Goal: Task Accomplishment & Management: Complete application form

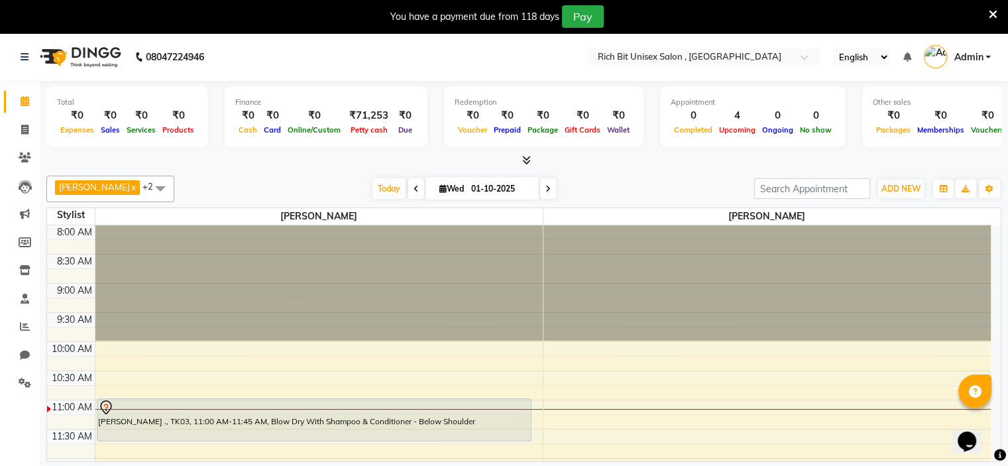
click at [546, 191] on icon at bounding box center [548, 189] width 5 height 8
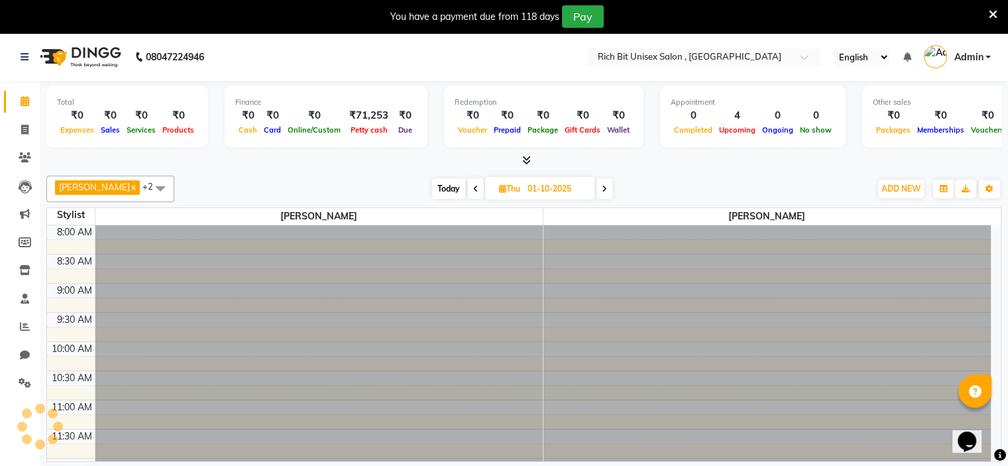
type input "02-10-2025"
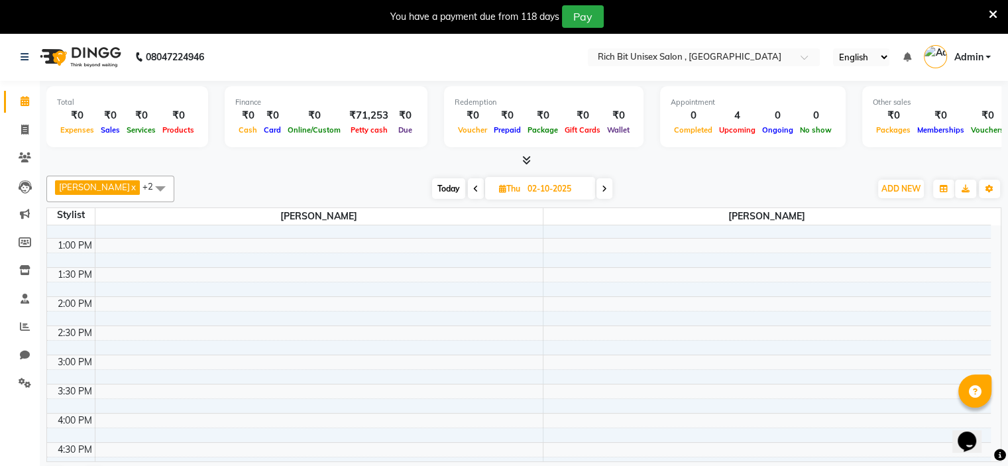
scroll to position [285, 0]
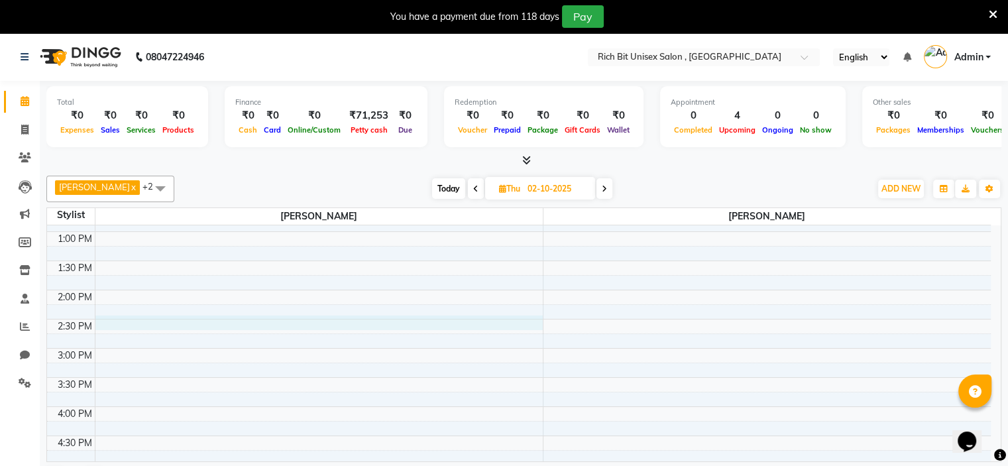
click at [155, 321] on div "8:00 AM 8:30 AM 9:00 AM 9:30 AM 10:00 AM 10:30 AM 11:00 AM 11:30 AM 12:00 PM 12…" at bounding box center [519, 377] width 944 height 875
select select "70823"
select select "tentative"
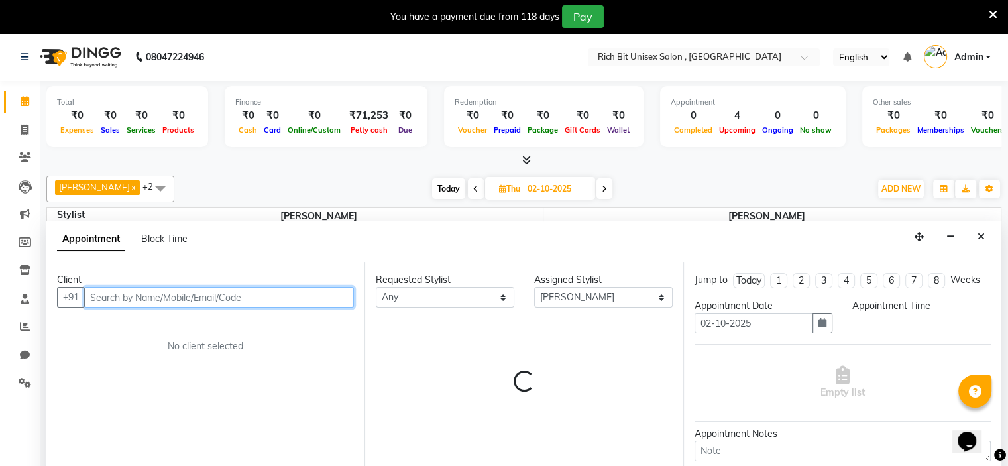
select select "870"
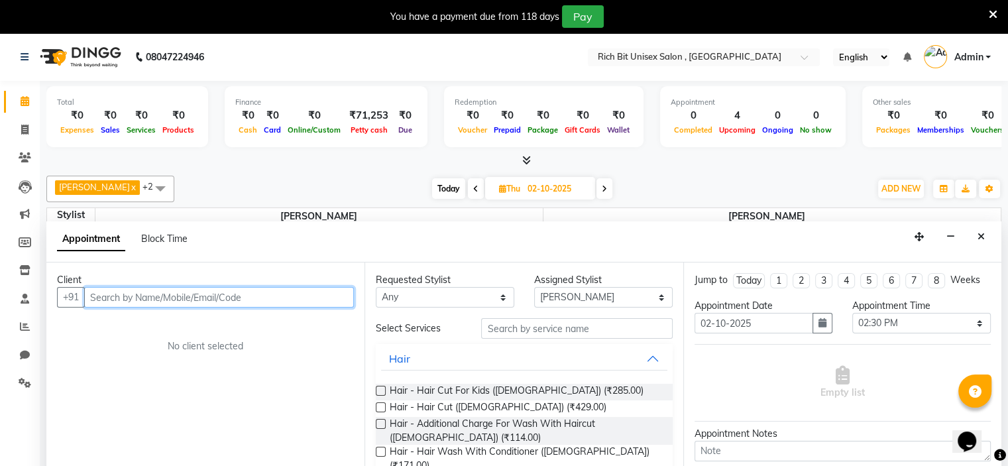
scroll to position [34, 0]
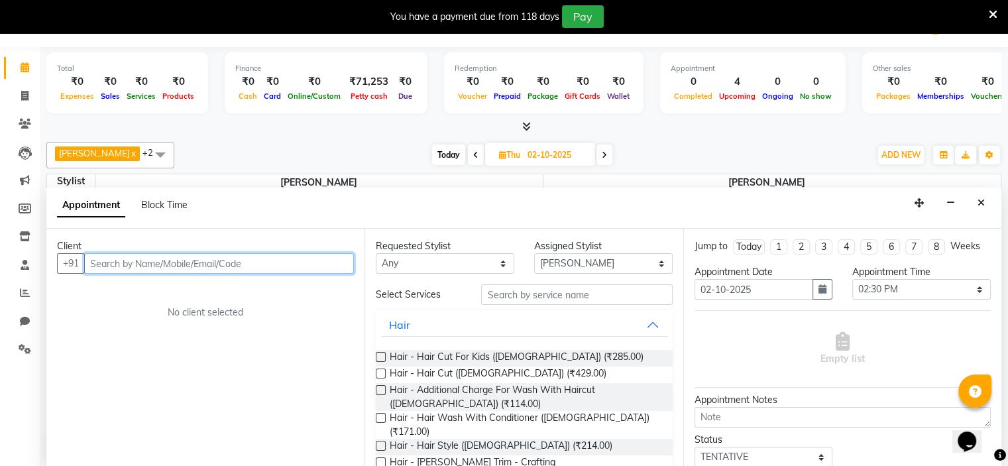
click at [123, 271] on input "text" at bounding box center [219, 263] width 270 height 21
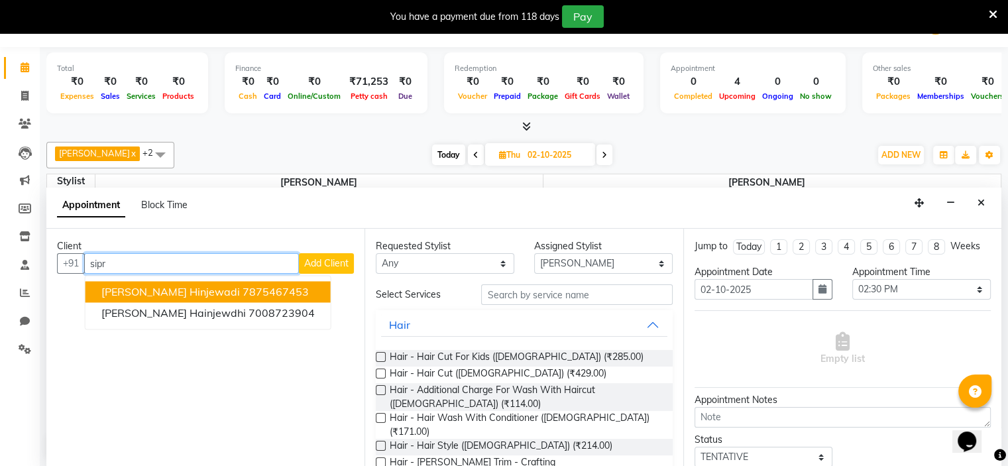
click at [170, 288] on span "[PERSON_NAME] Hinjewadi" at bounding box center [170, 291] width 139 height 13
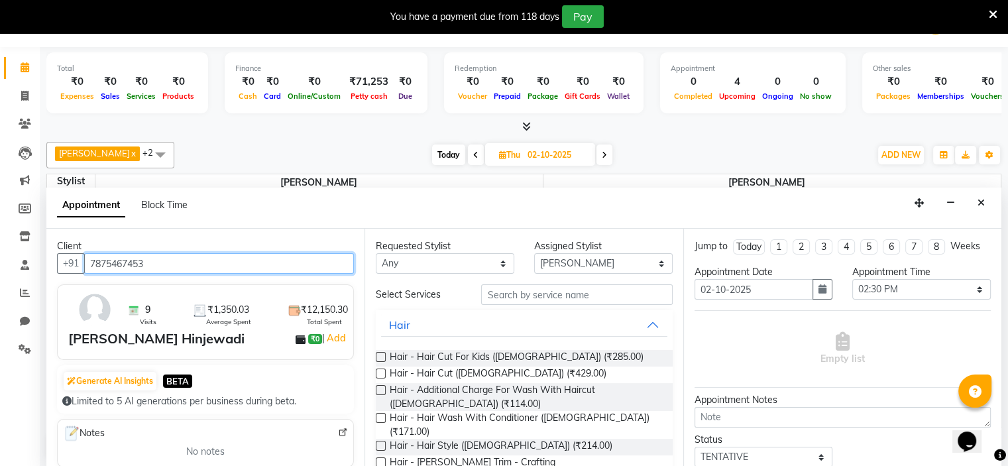
type input "7875467453"
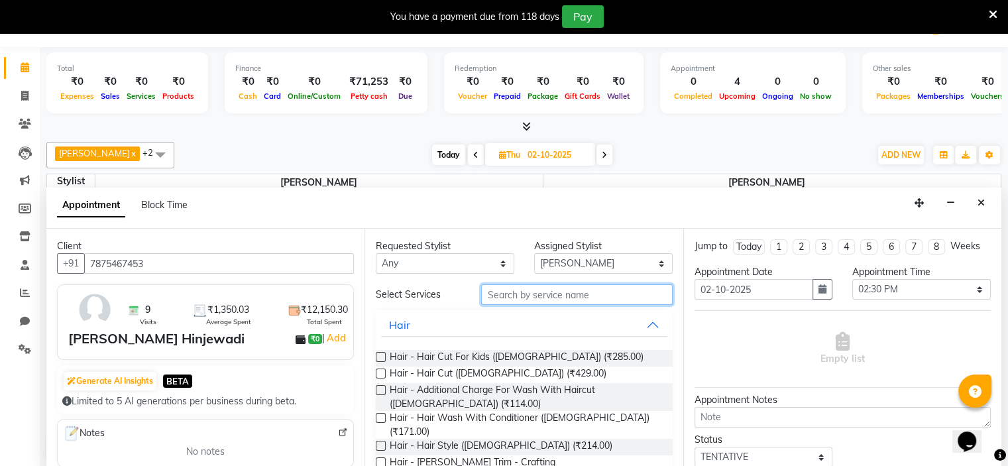
click at [514, 291] on input "text" at bounding box center [576, 294] width 191 height 21
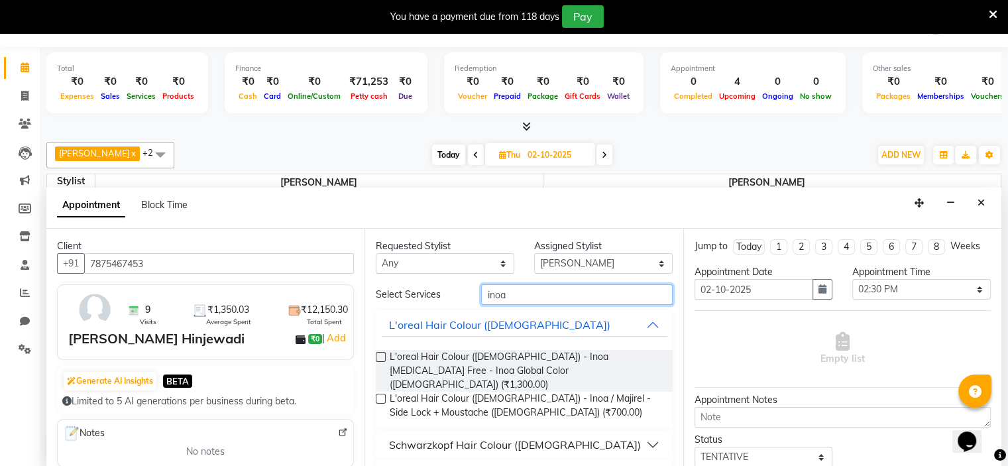
type input "inoa"
click at [521, 437] on div "Schwarzkopf Hair Colour ([DEMOGRAPHIC_DATA])" at bounding box center [515, 445] width 252 height 16
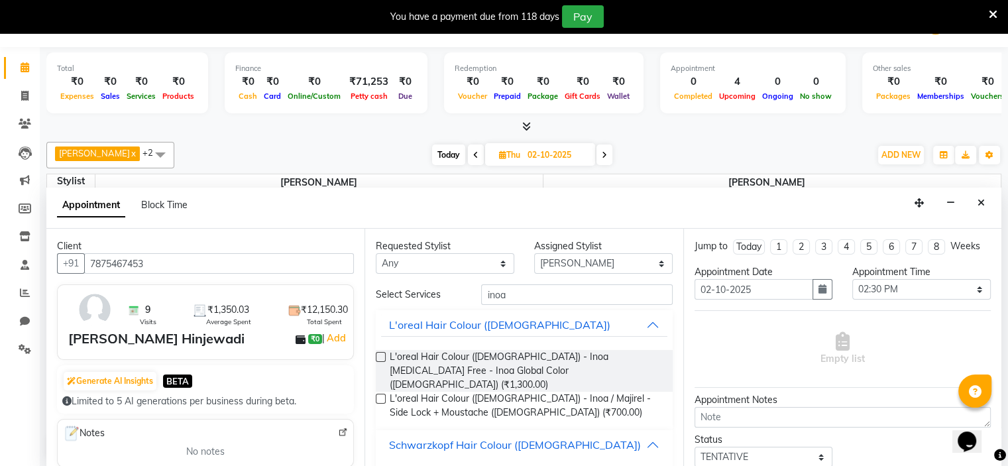
scroll to position [58, 0]
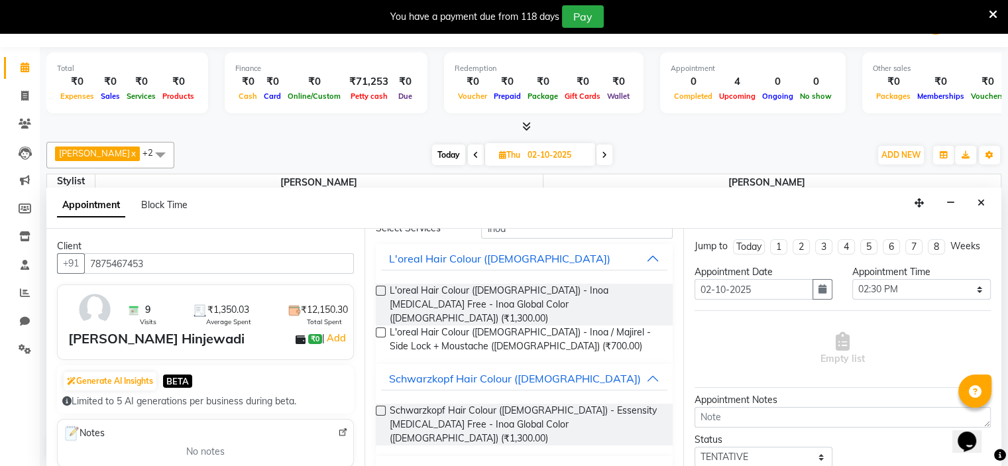
click at [470, 463] on div "Inoa [MEDICAL_DATA] Free" at bounding box center [457, 471] width 137 height 16
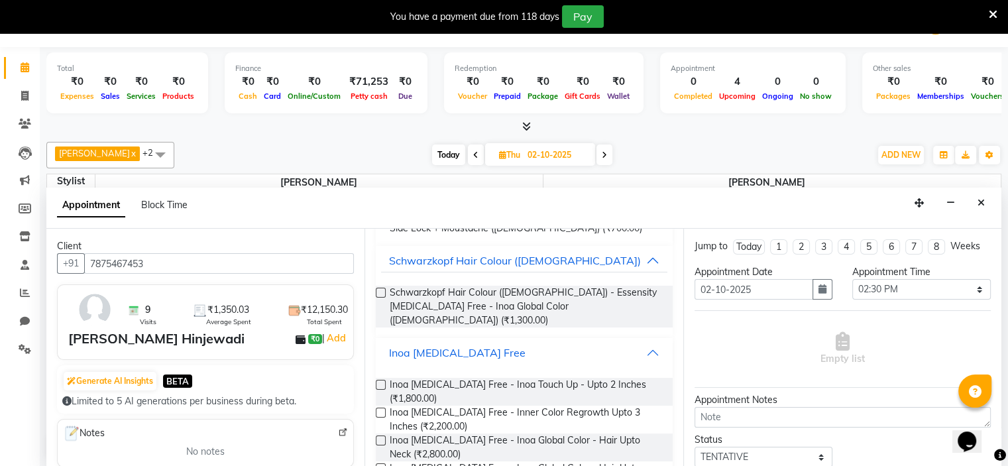
scroll to position [202, 0]
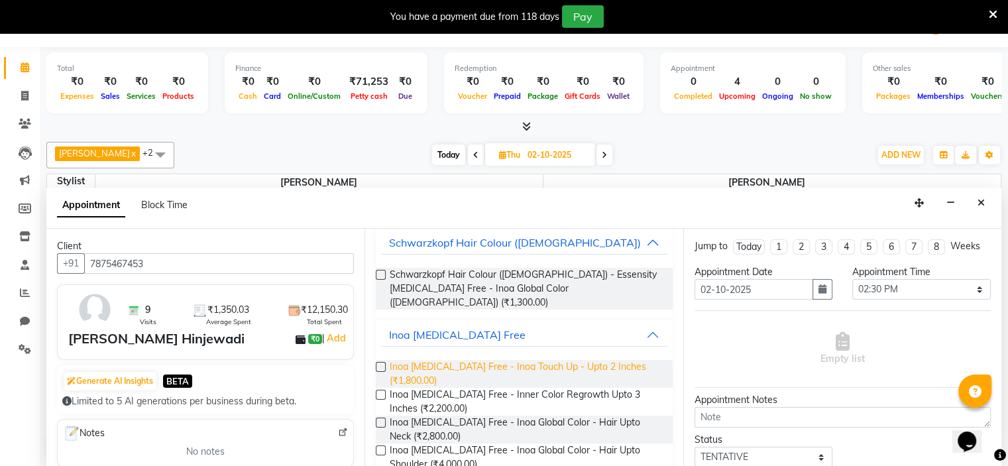
drag, startPoint x: 380, startPoint y: 337, endPoint x: 433, endPoint y: 340, distance: 53.1
click at [381, 362] on label at bounding box center [381, 367] width 10 height 10
click at [381, 364] on input "checkbox" at bounding box center [380, 368] width 9 height 9
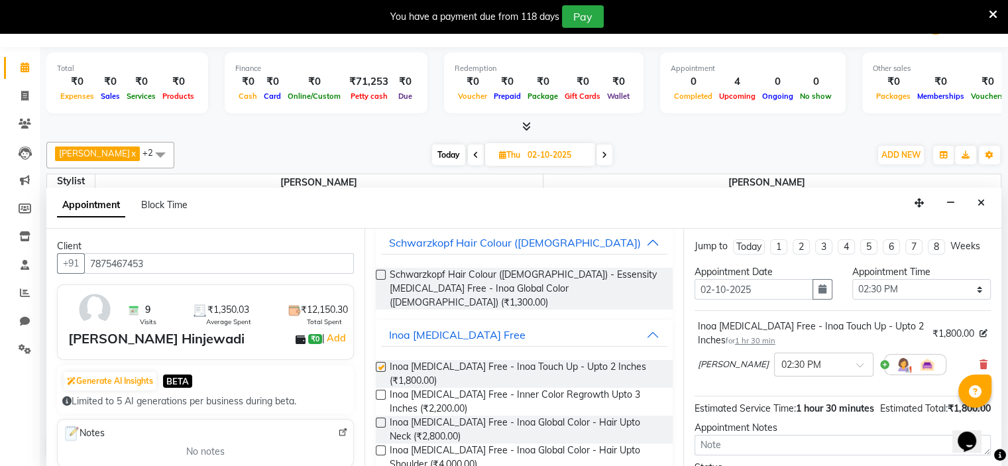
checkbox input "false"
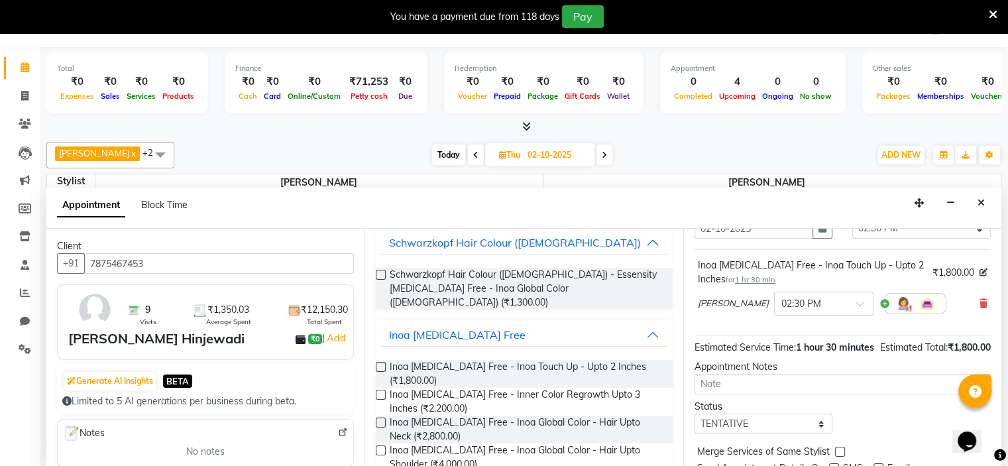
scroll to position [125, 0]
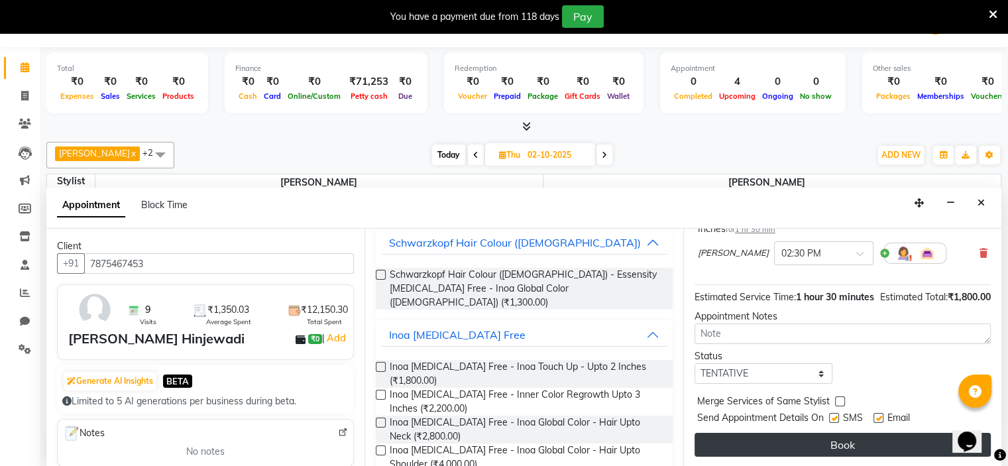
click at [807, 441] on button "Book" at bounding box center [843, 445] width 296 height 24
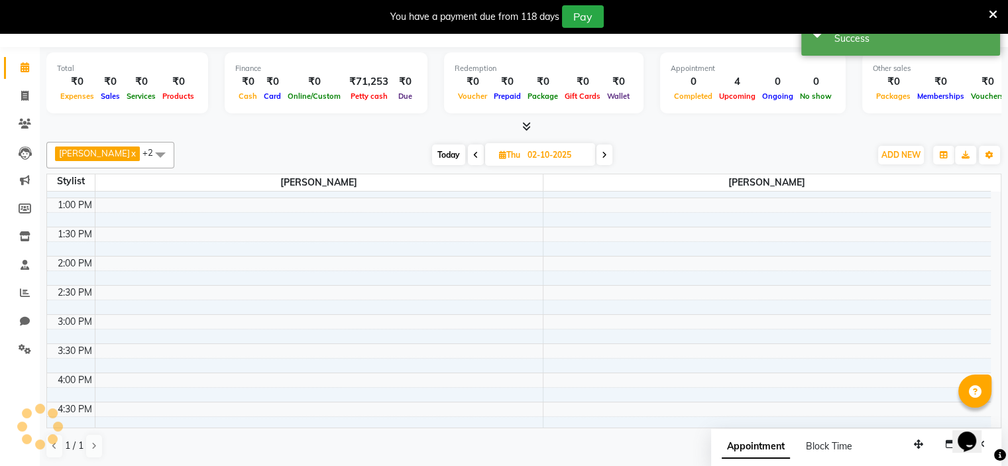
scroll to position [0, 0]
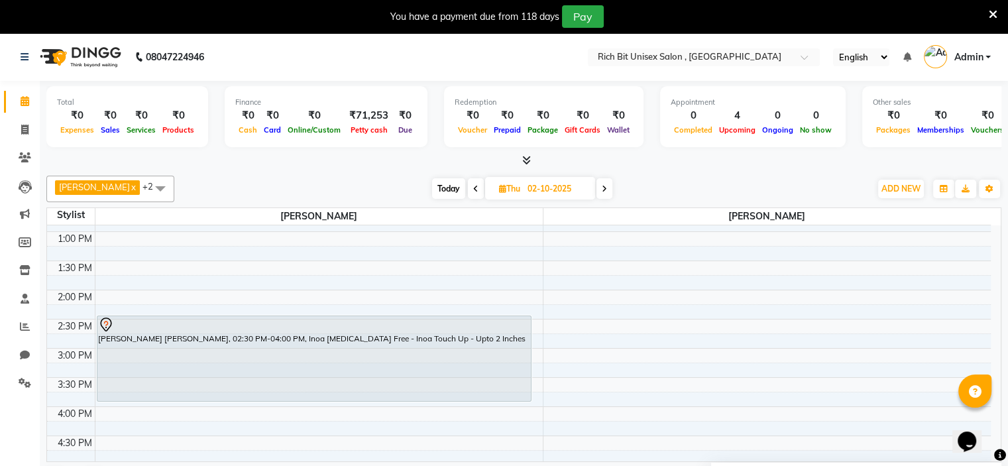
click at [440, 186] on span "Today" at bounding box center [448, 188] width 33 height 21
type input "01-10-2025"
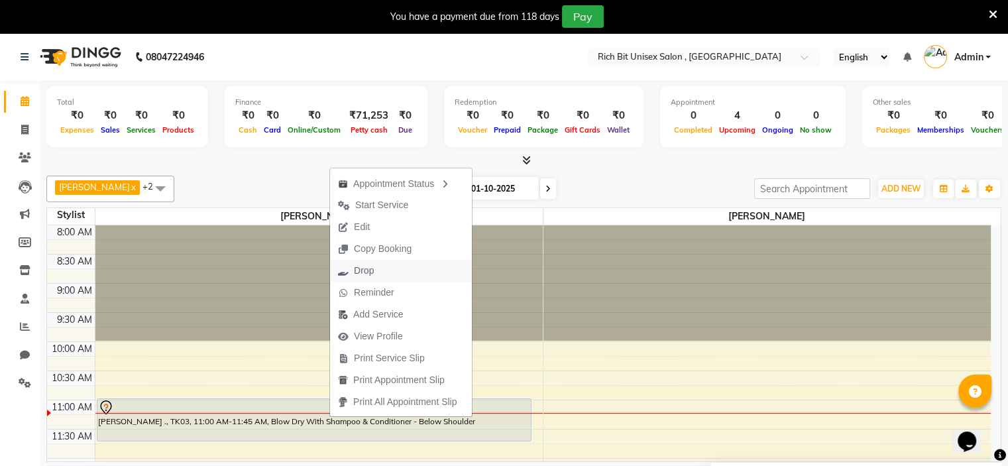
click at [369, 274] on span "Drop" at bounding box center [364, 271] width 20 height 14
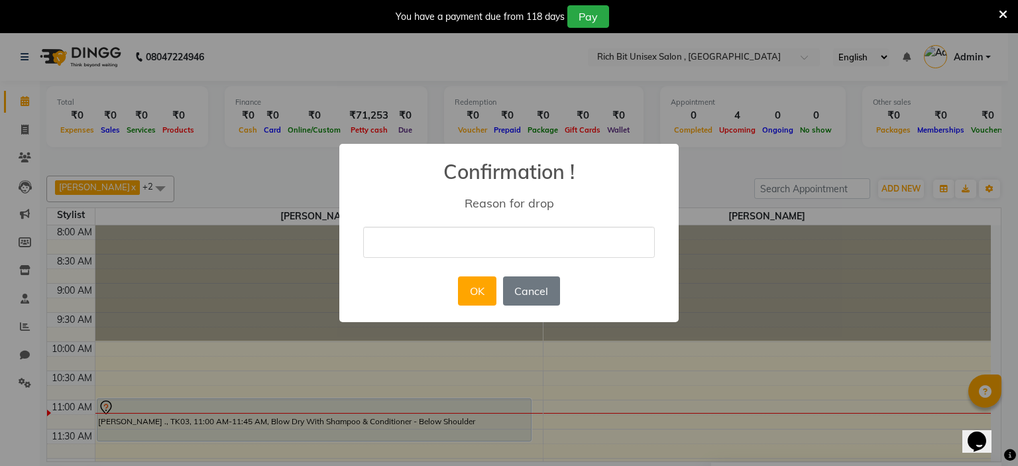
click at [384, 247] on input "text" at bounding box center [509, 242] width 292 height 31
type input "Cancel"
click at [466, 292] on button "OK" at bounding box center [477, 290] width 38 height 29
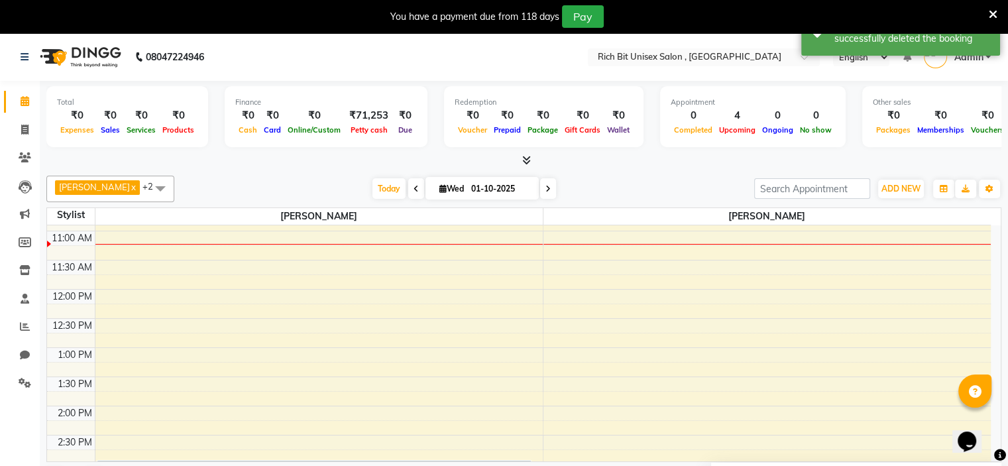
scroll to position [202, 0]
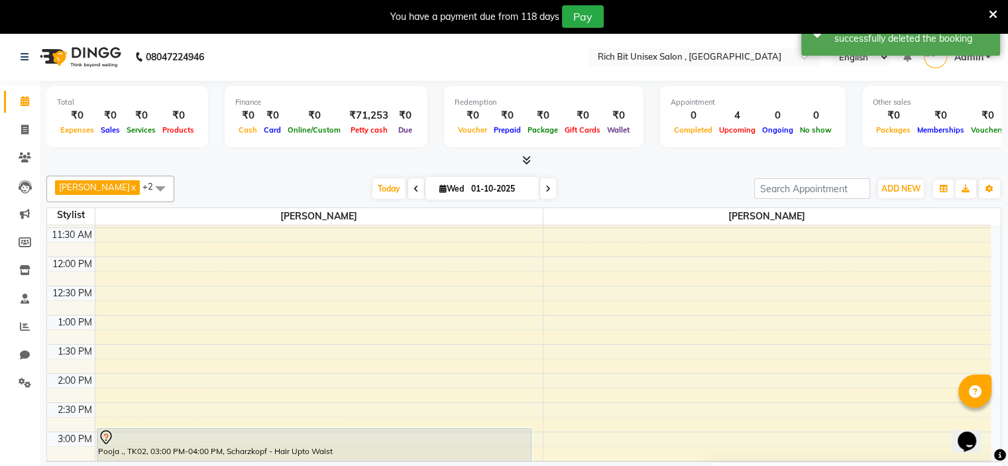
click at [143, 286] on div "8:00 AM 8:30 AM 9:00 AM 9:30 AM 10:00 AM 10:30 AM 11:00 AM 11:30 AM 12:00 PM 12…" at bounding box center [519, 461] width 944 height 875
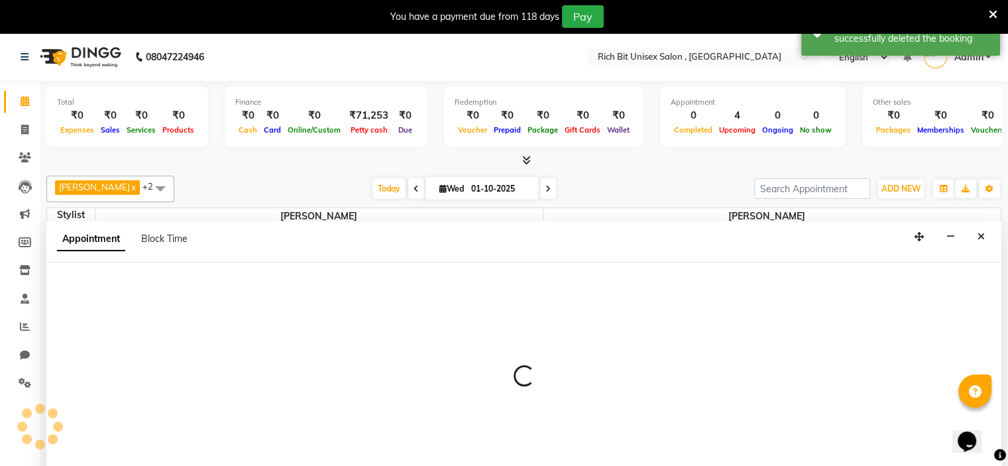
select select "70823"
select select "tentative"
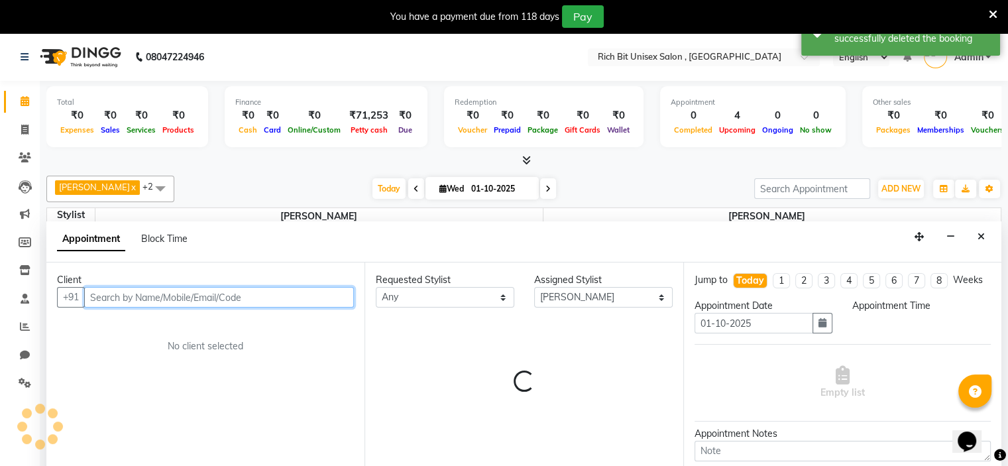
scroll to position [34, 0]
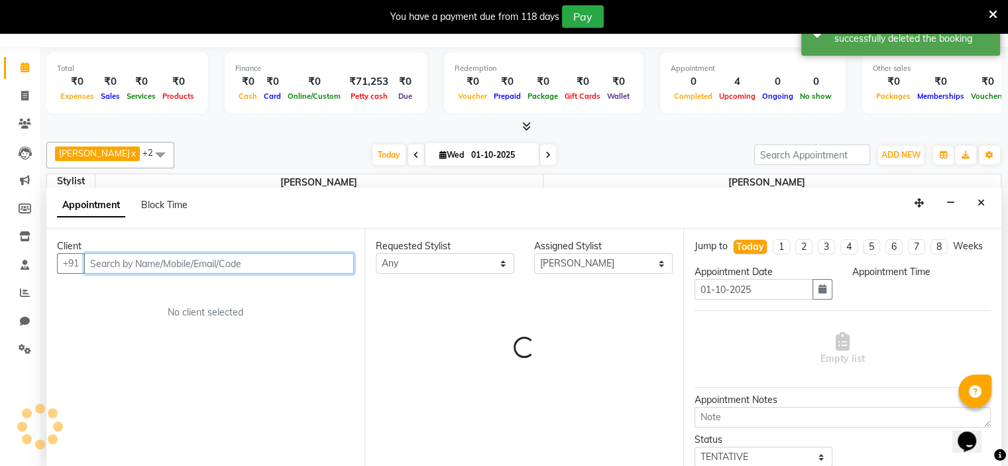
select select "750"
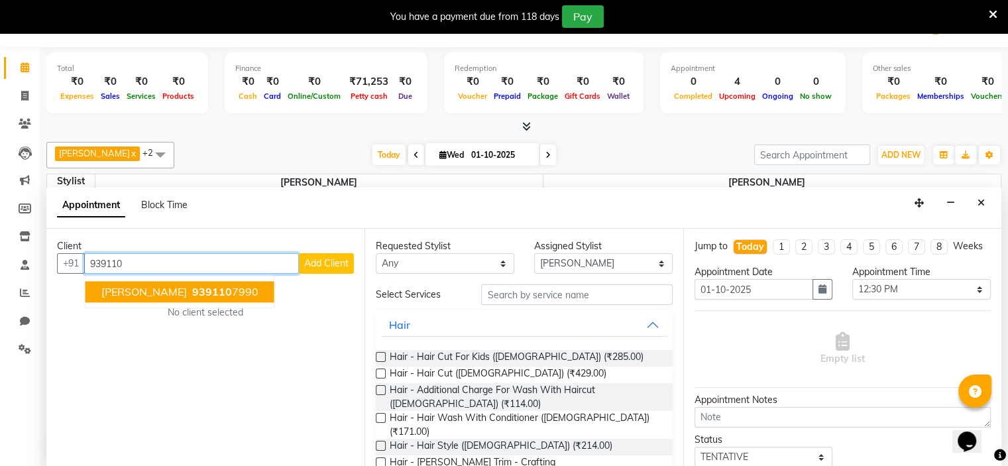
click at [190, 286] on ngb-highlight "939110 7990" at bounding box center [224, 291] width 69 height 13
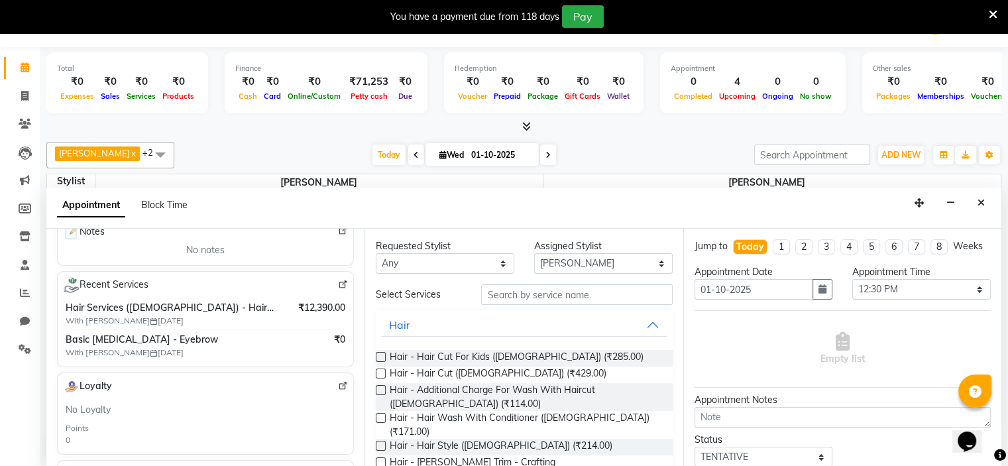
scroll to position [214, 0]
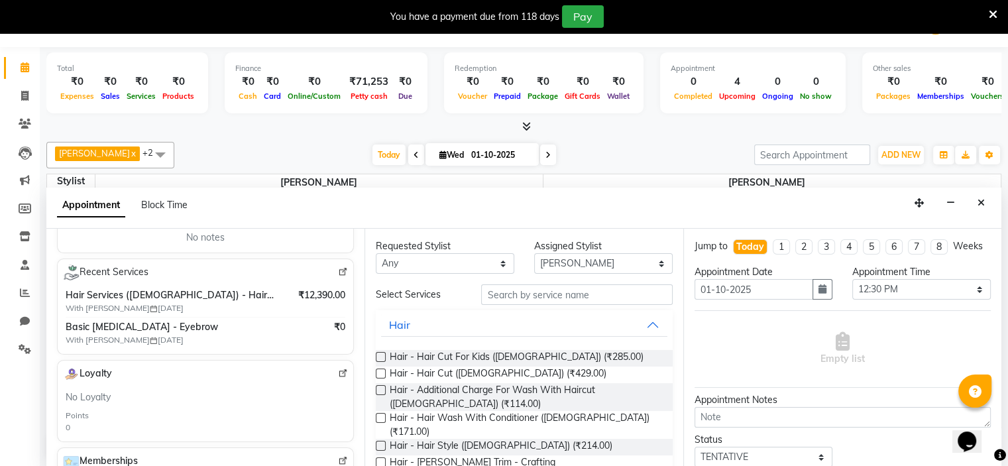
type input "9391107990"
click at [338, 269] on img at bounding box center [343, 272] width 10 height 10
click at [539, 297] on input "text" at bounding box center [576, 294] width 191 height 21
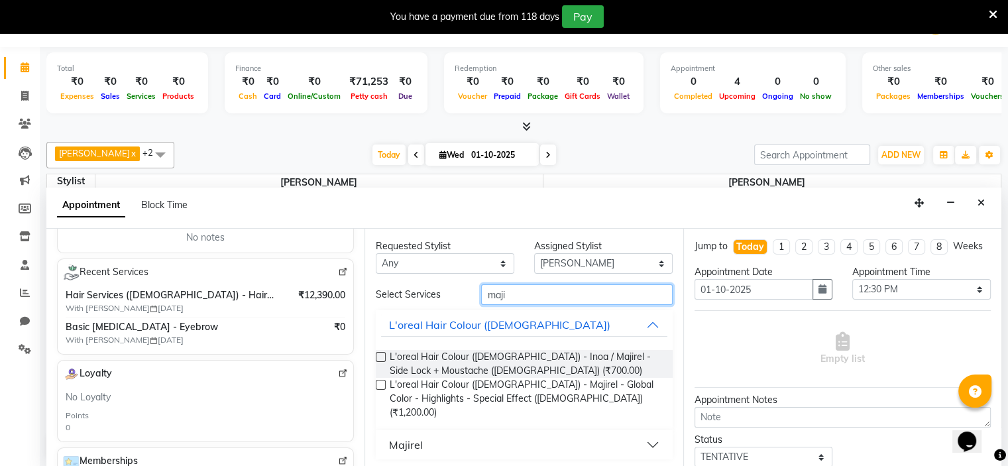
type input "maji"
click at [467, 433] on button "Majirel" at bounding box center [524, 445] width 286 height 24
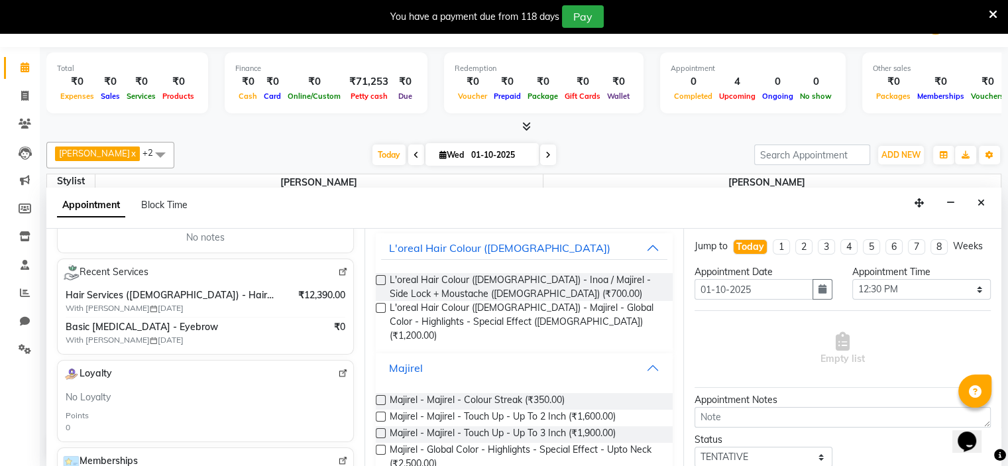
scroll to position [139, 0]
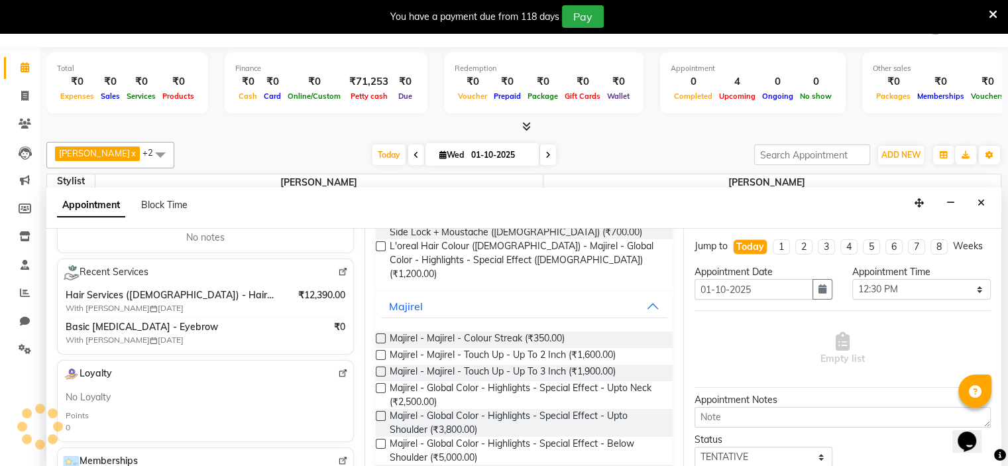
click at [381, 350] on label at bounding box center [381, 355] width 10 height 10
click at [381, 352] on input "checkbox" at bounding box center [380, 356] width 9 height 9
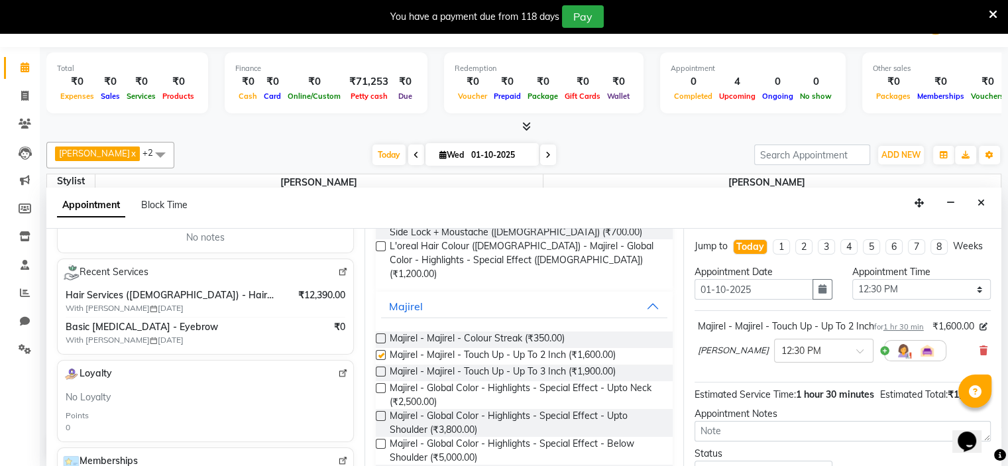
checkbox input "false"
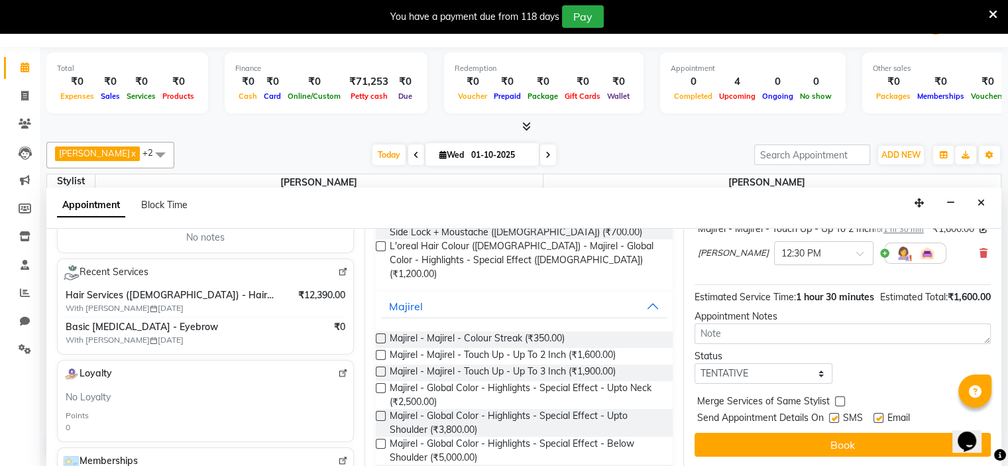
scroll to position [137, 0]
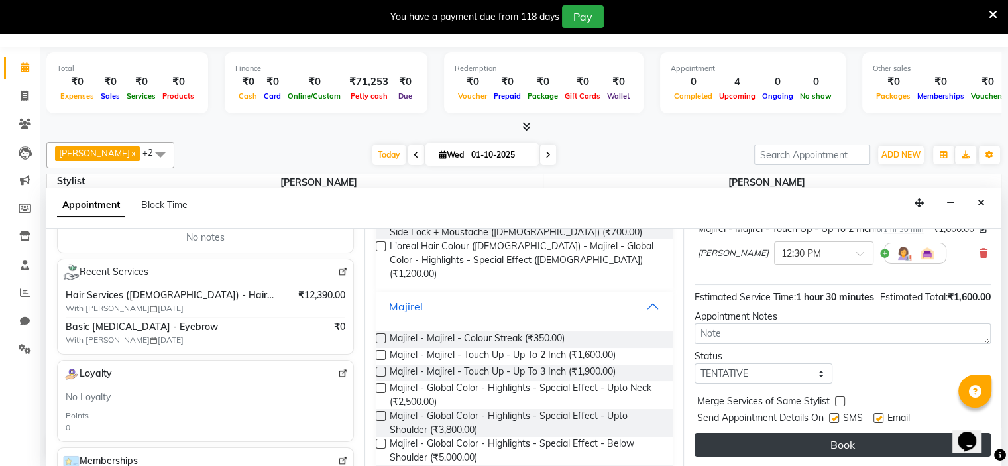
click at [841, 448] on button "Book" at bounding box center [843, 445] width 296 height 24
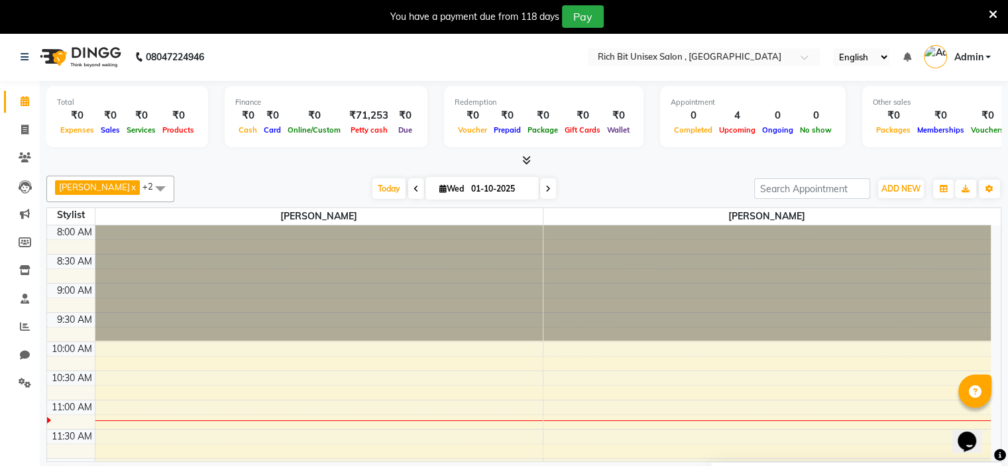
scroll to position [207, 0]
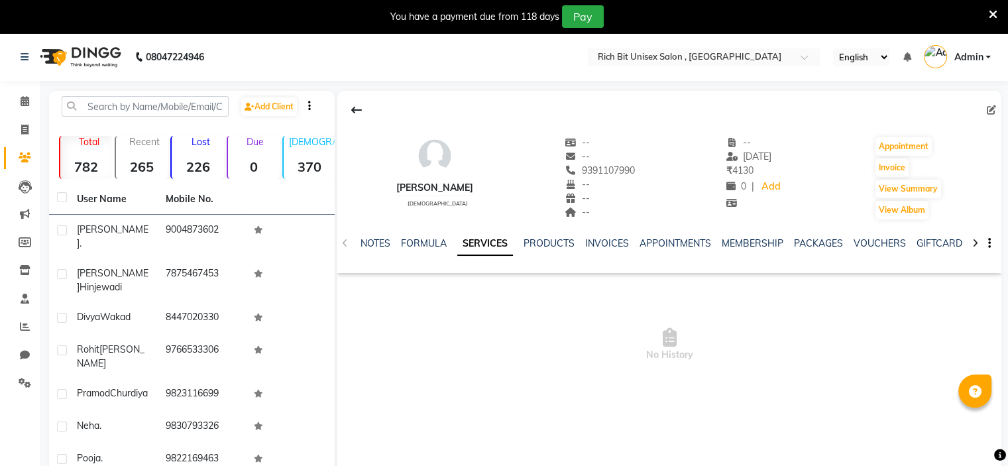
select select "en"
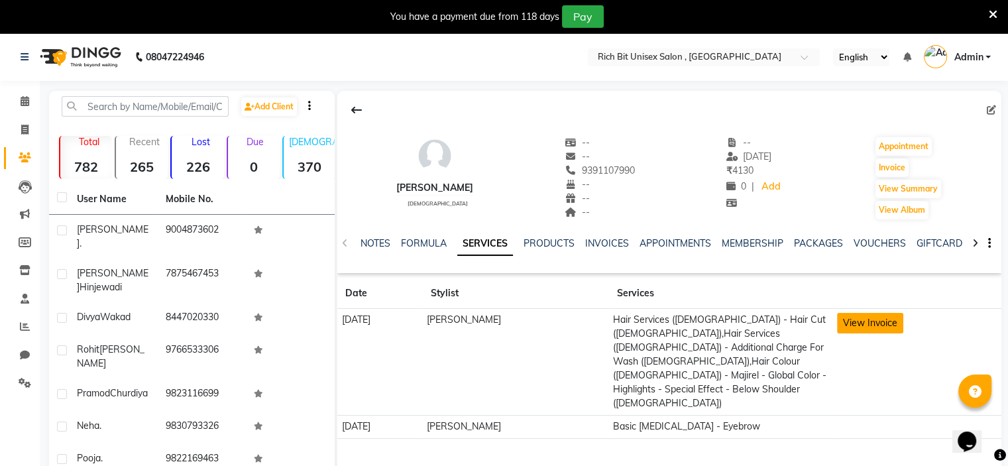
click at [888, 322] on button "View Invoice" at bounding box center [870, 323] width 66 height 21
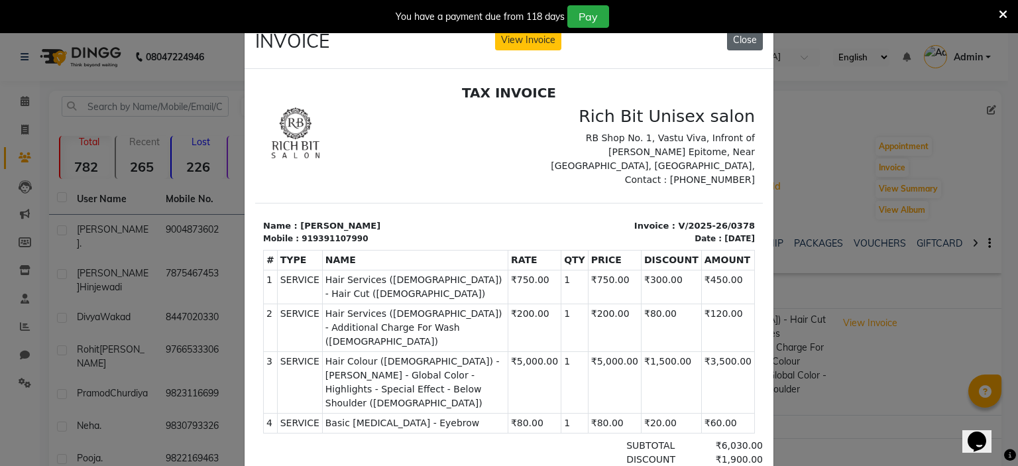
click at [743, 43] on button "Close" at bounding box center [745, 40] width 36 height 21
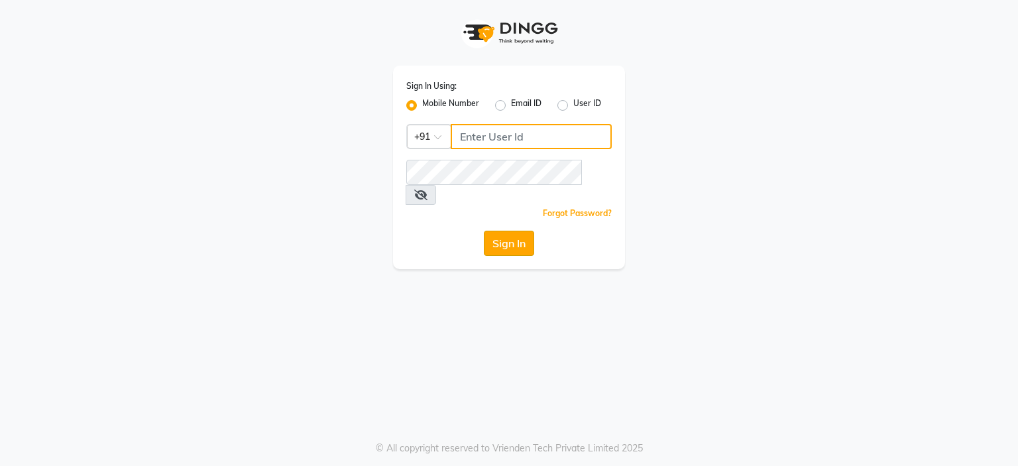
type input "9766533306"
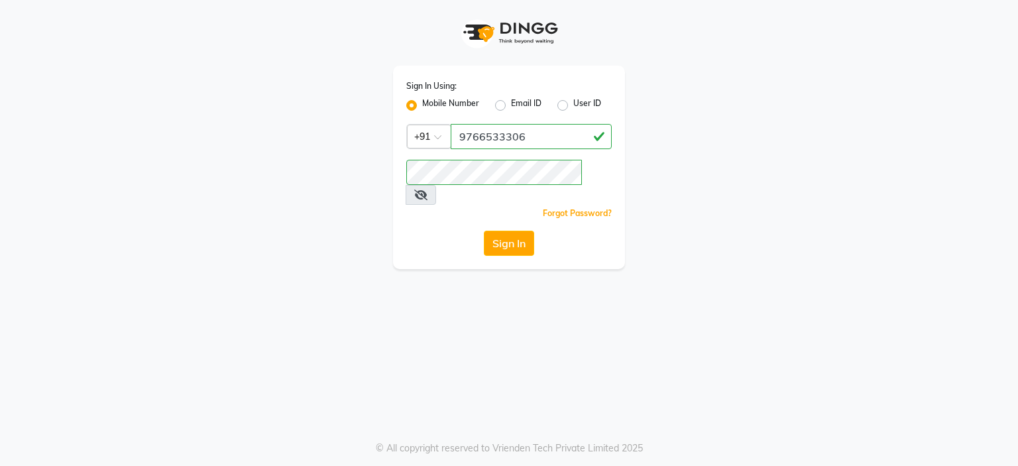
click at [502, 232] on button "Sign In" at bounding box center [509, 243] width 50 height 25
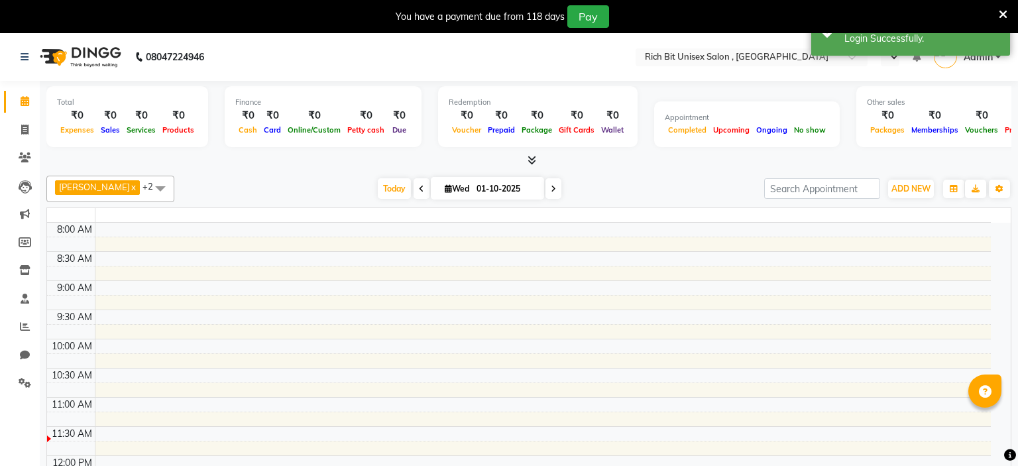
select select "en"
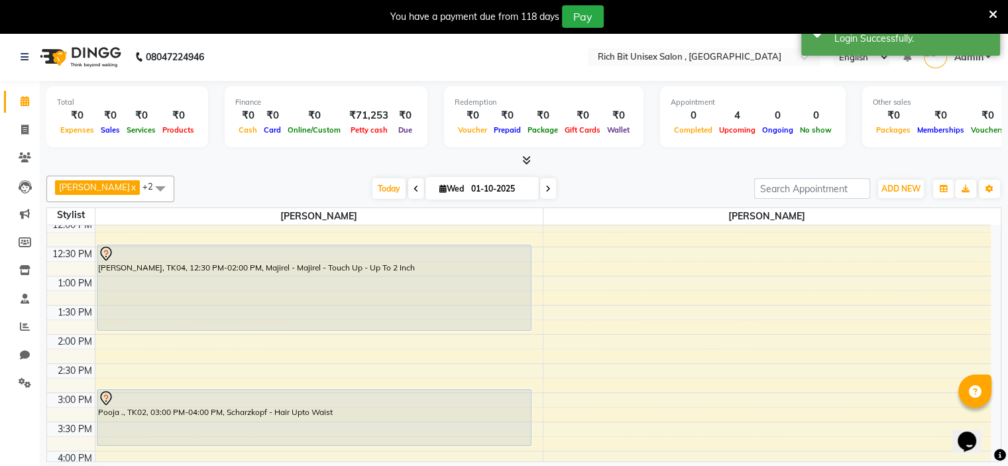
scroll to position [252, 0]
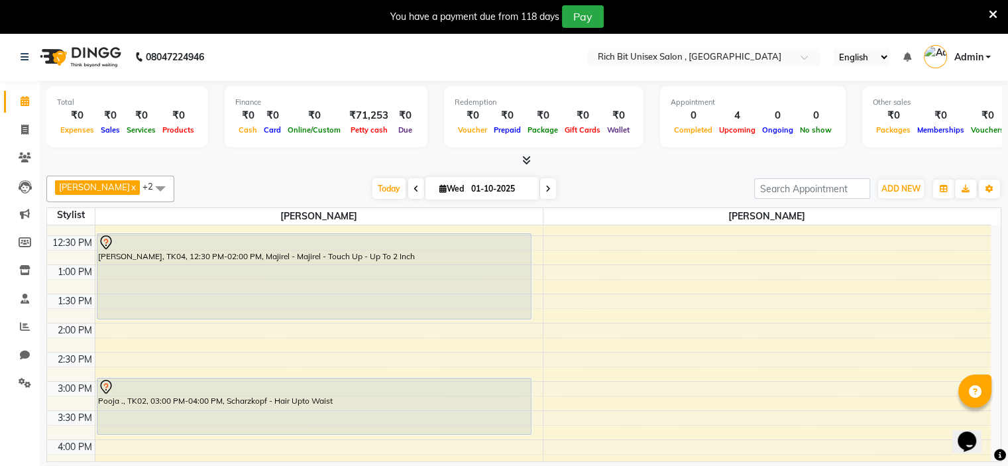
click at [117, 326] on div "8:00 AM 8:30 AM 9:00 AM 9:30 AM 10:00 AM 10:30 AM 11:00 AM 11:30 AM 12:00 PM 12…" at bounding box center [519, 410] width 944 height 875
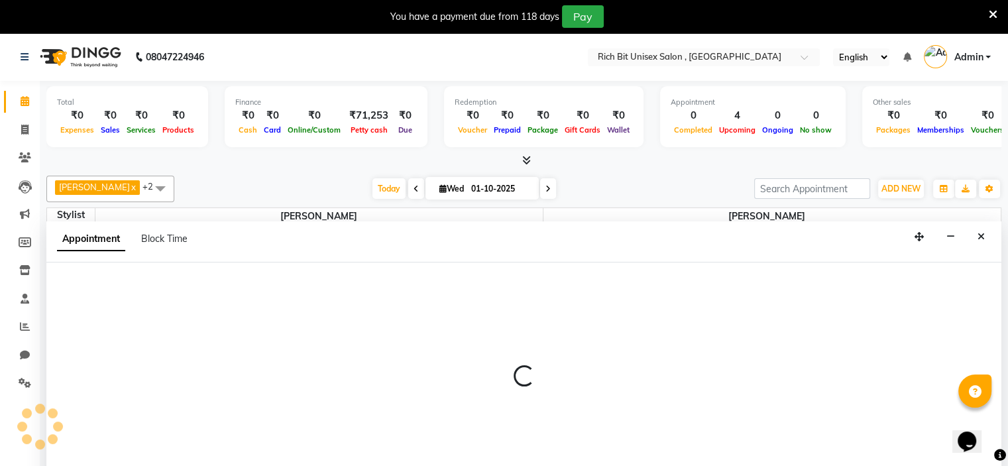
select select "70823"
select select "tentative"
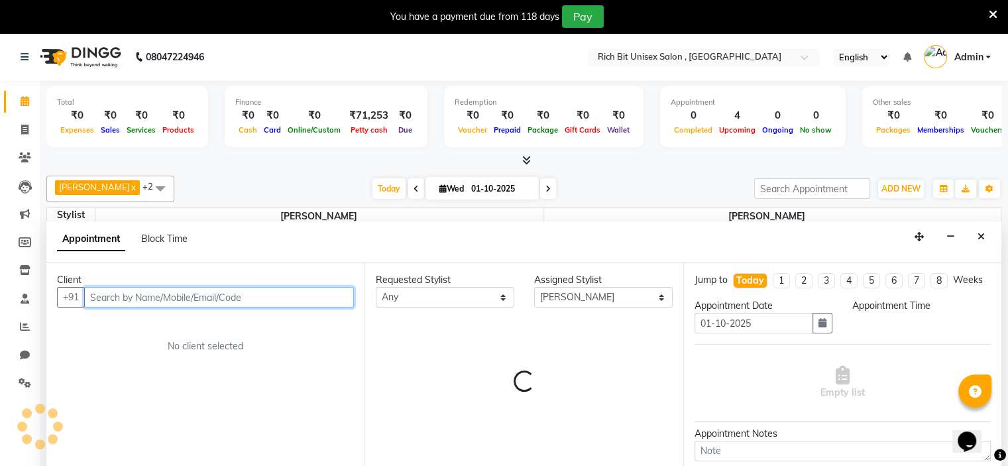
select select "840"
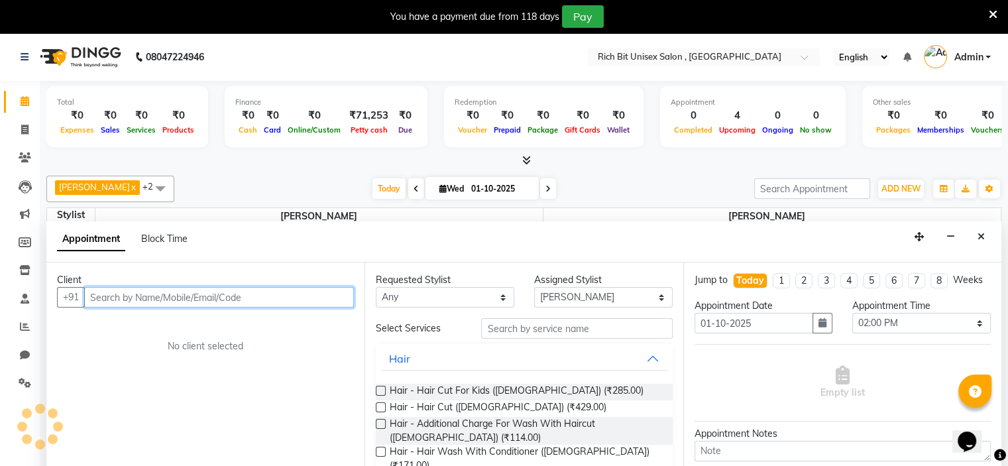
scroll to position [34, 0]
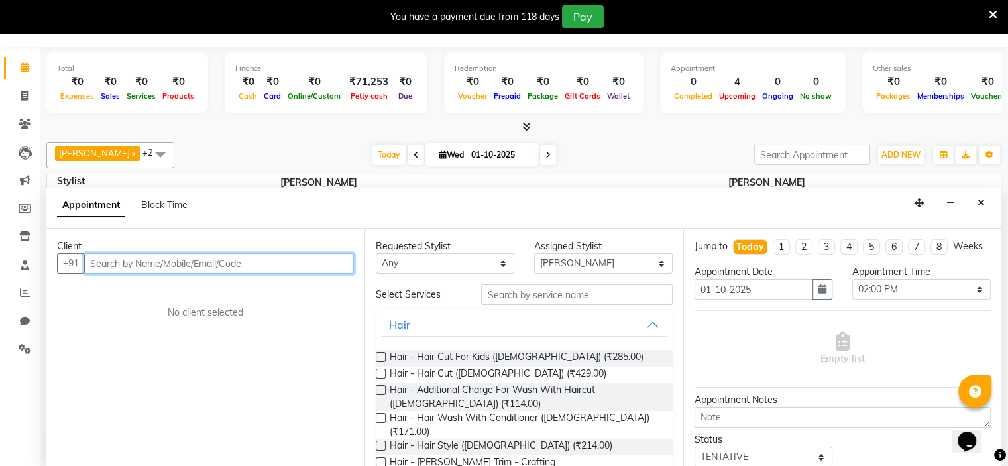
click at [90, 271] on input "text" at bounding box center [219, 263] width 270 height 21
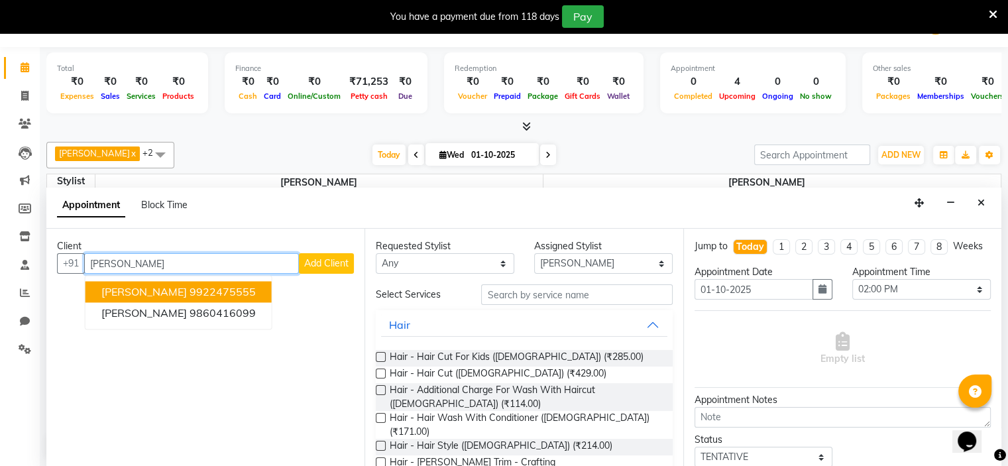
click at [198, 288] on ngb-highlight "9922475555" at bounding box center [223, 291] width 66 height 13
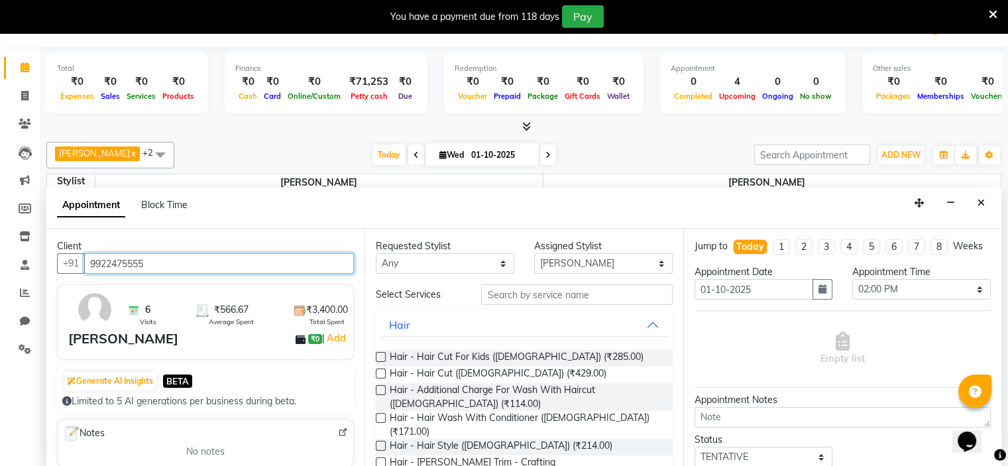
type input "9922475555"
click at [379, 373] on label at bounding box center [381, 374] width 10 height 10
click at [379, 373] on input "checkbox" at bounding box center [380, 375] width 9 height 9
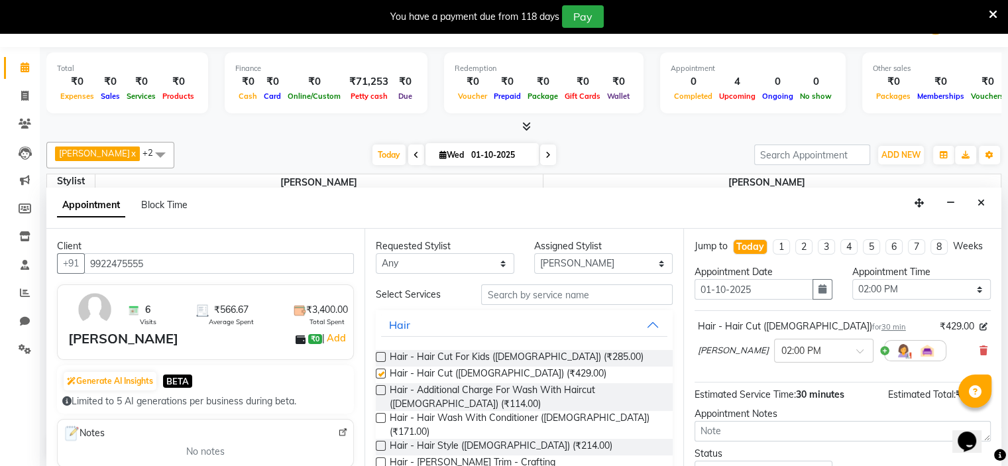
checkbox input "false"
click at [377, 457] on label at bounding box center [381, 462] width 10 height 10
click at [377, 459] on input "checkbox" at bounding box center [380, 463] width 9 height 9
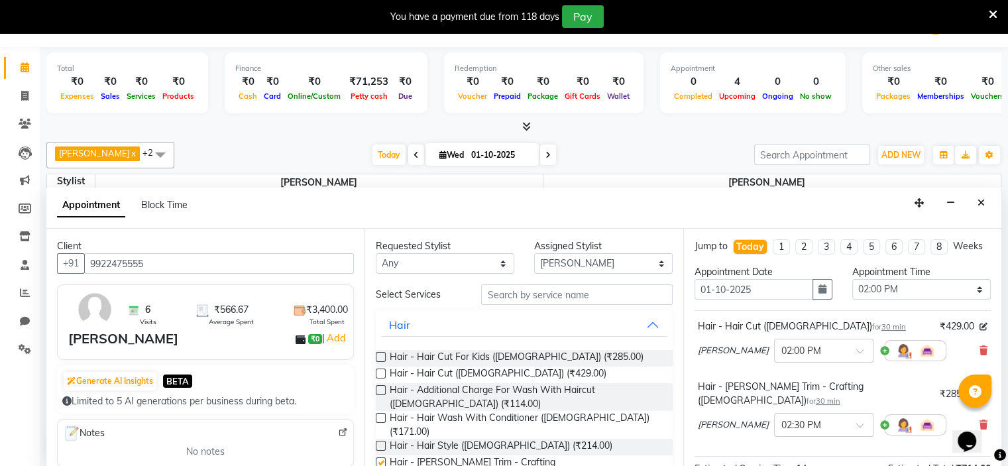
checkbox input "false"
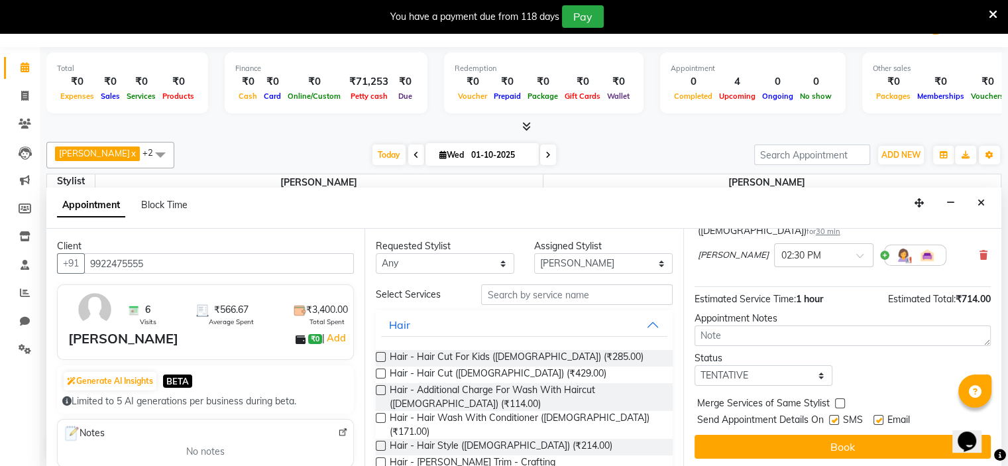
click at [793, 450] on button "Book" at bounding box center [843, 447] width 296 height 24
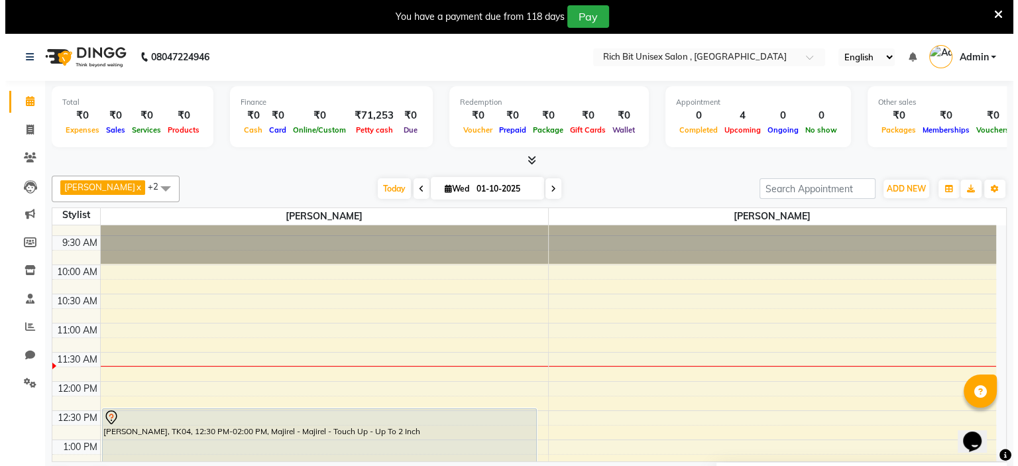
scroll to position [203, 0]
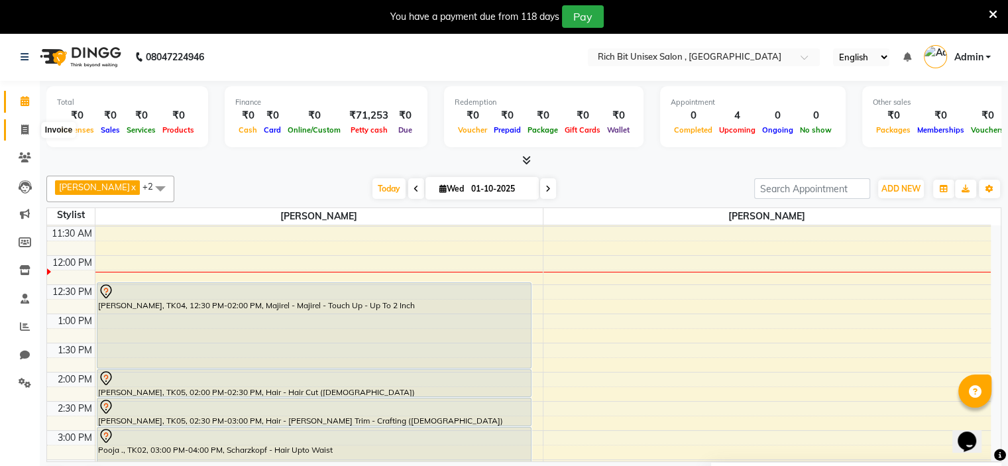
click at [23, 126] on icon at bounding box center [24, 130] width 7 height 10
select select "service"
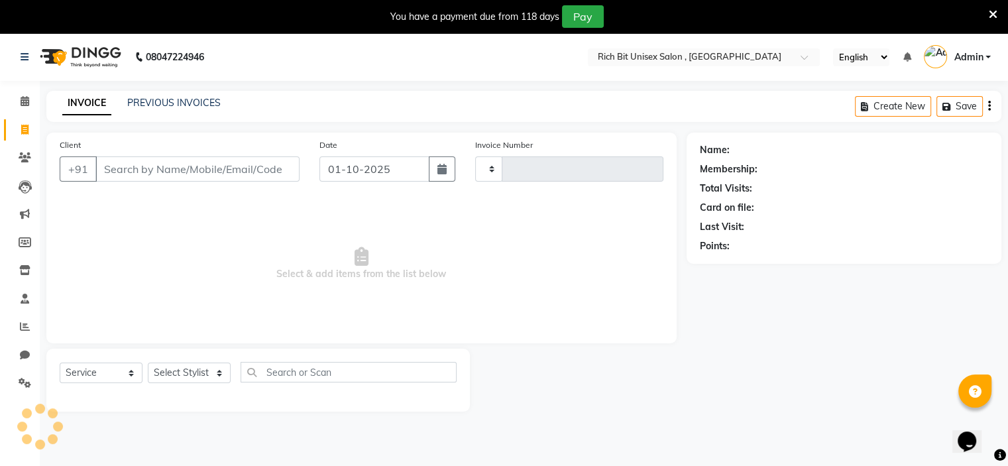
type input "1054"
select select "7834"
click at [166, 180] on input "Client" at bounding box center [197, 168] width 204 height 25
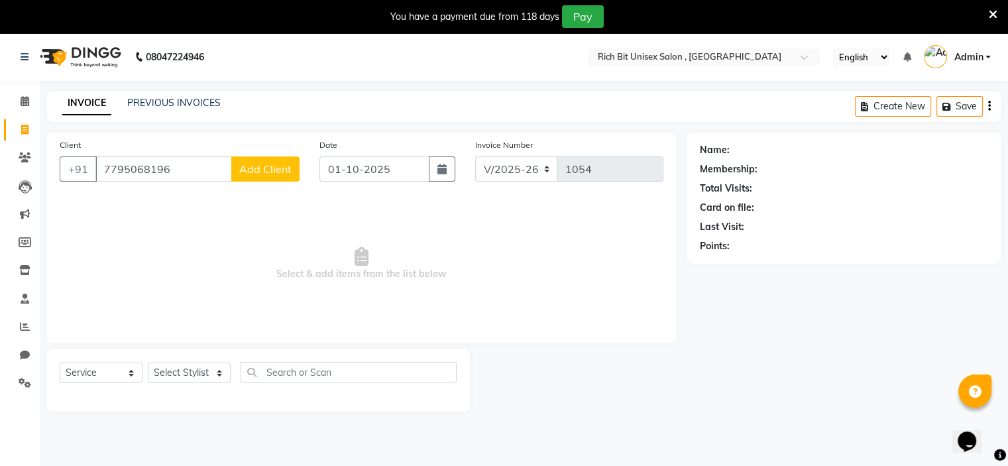
type input "7795068196"
click at [265, 173] on span "Add Client" at bounding box center [265, 168] width 52 height 13
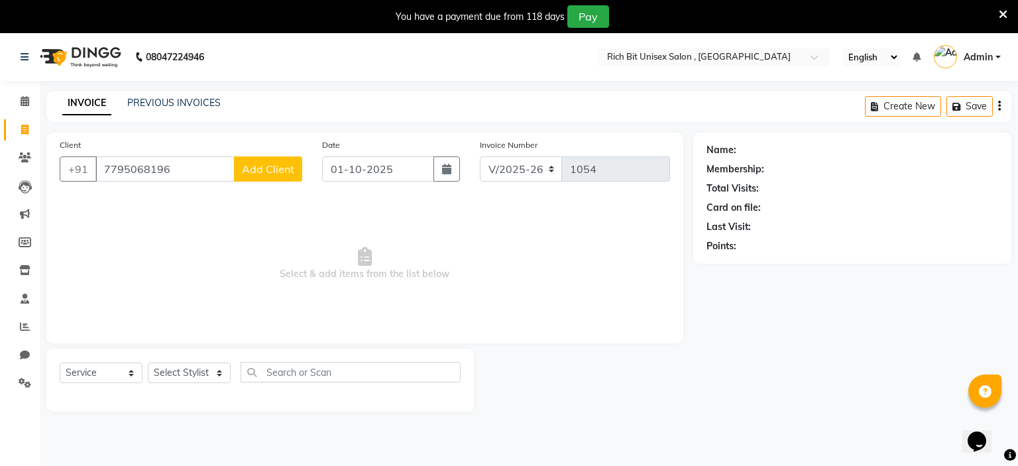
select select "22"
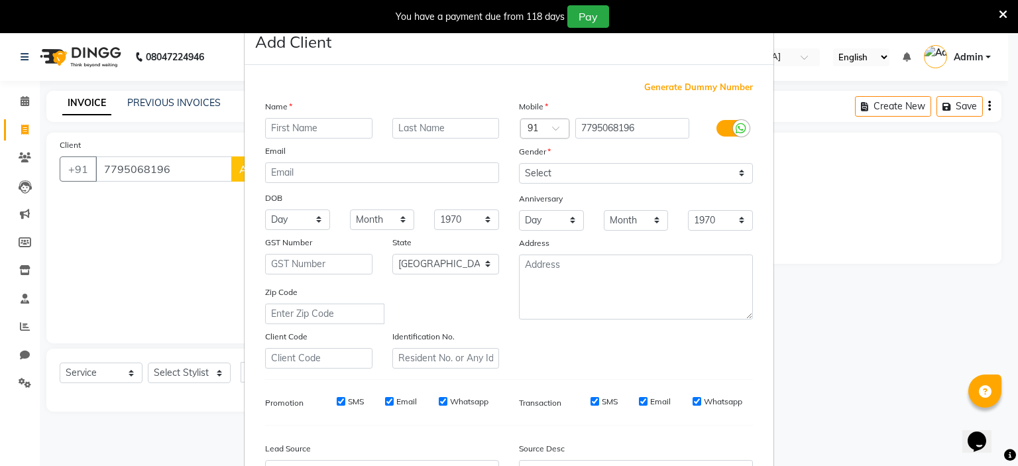
click at [297, 135] on input "text" at bounding box center [318, 128] width 107 height 21
type input "Megha"
click at [412, 129] on input "text" at bounding box center [446, 128] width 107 height 21
type input "."
click at [547, 177] on select "Select Male Female Other Prefer Not To Say" at bounding box center [636, 173] width 234 height 21
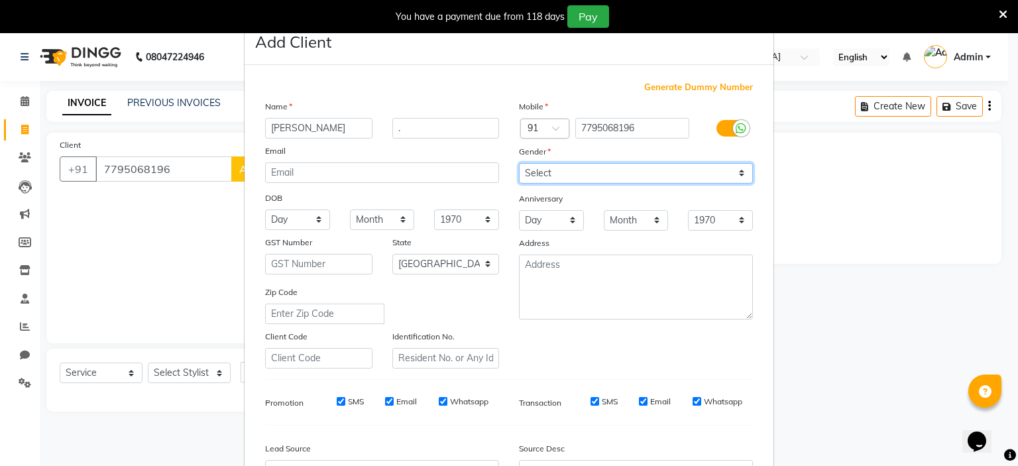
select select "female"
click at [519, 164] on select "Select Male Female Other Prefer Not To Say" at bounding box center [636, 173] width 234 height 21
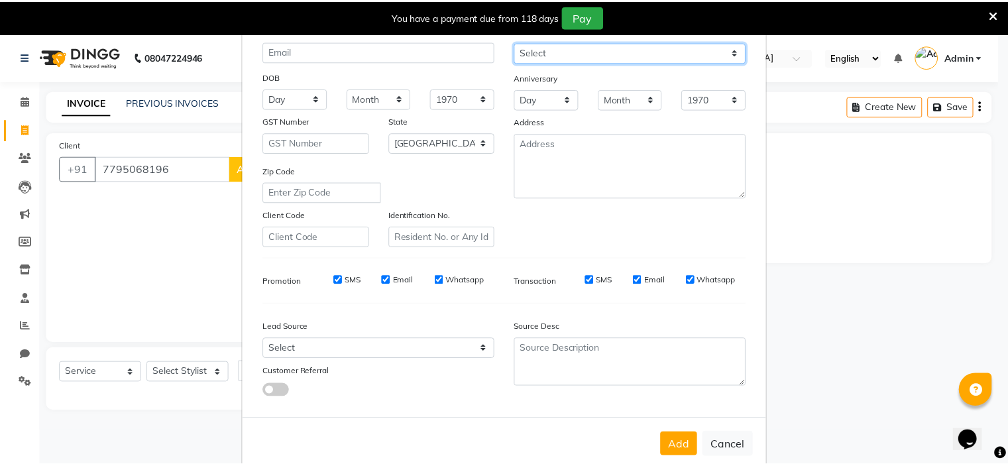
scroll to position [152, 0]
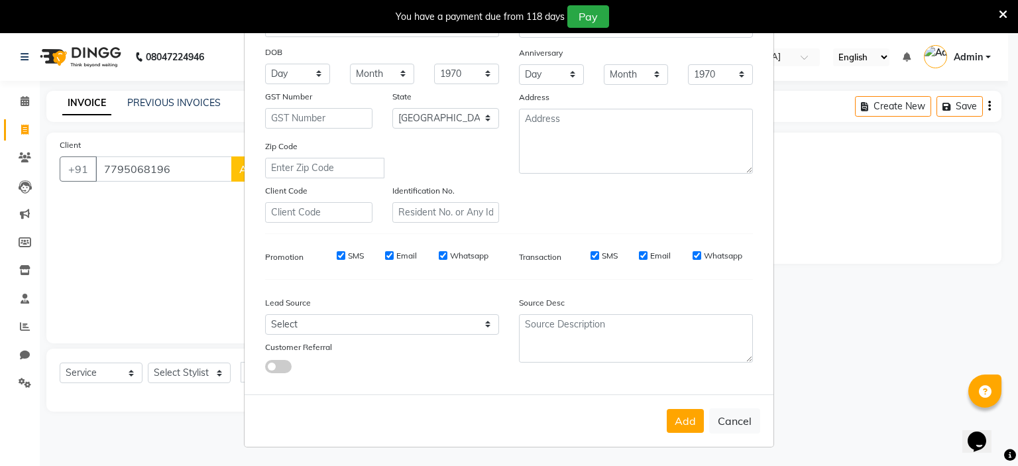
click at [688, 412] on button "Add" at bounding box center [685, 421] width 37 height 24
select select
select select "null"
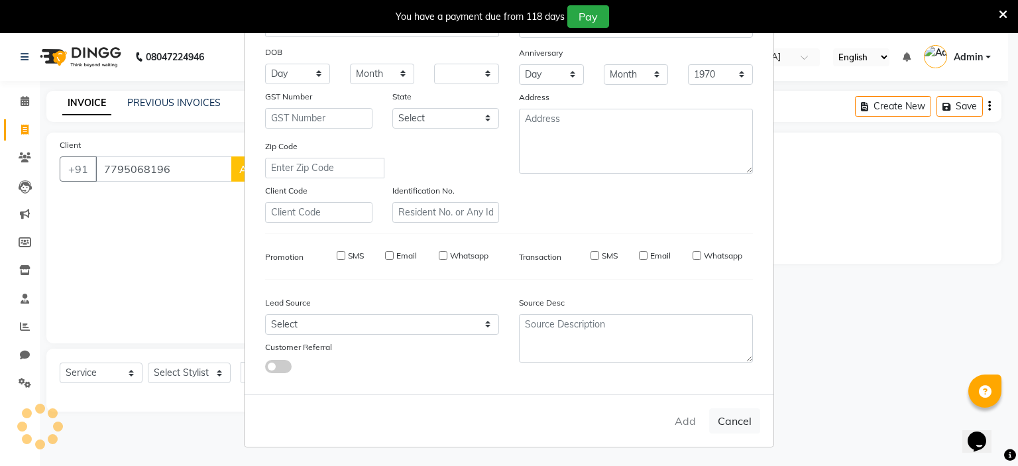
select select
checkbox input "false"
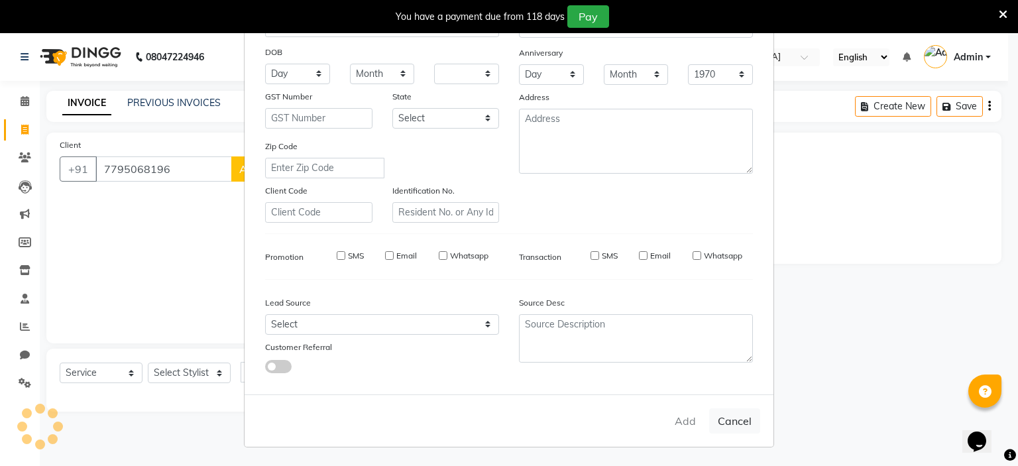
checkbox input "false"
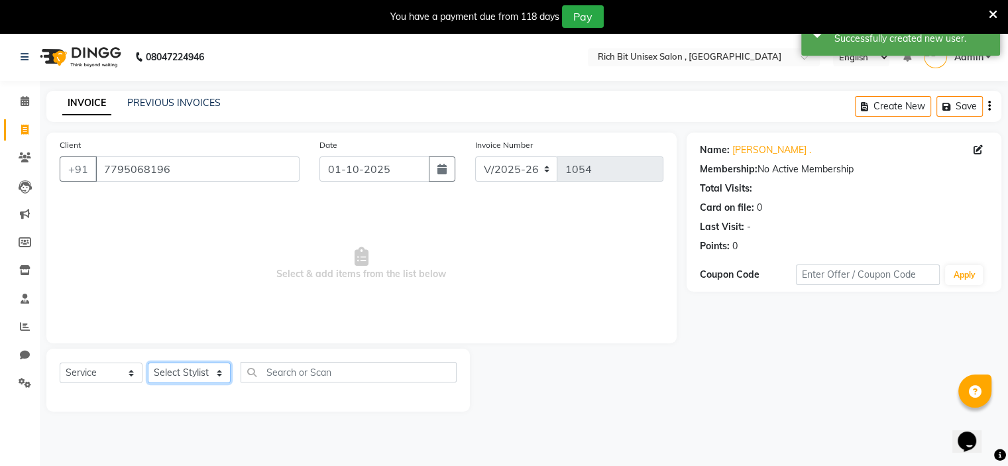
drag, startPoint x: 212, startPoint y: 373, endPoint x: 204, endPoint y: 383, distance: 12.7
click at [212, 373] on select "Select Stylist Rohit Sonawane Sohel Shaikh" at bounding box center [189, 373] width 83 height 21
select select "70823"
click at [148, 363] on select "Select Stylist Rohit Sonawane Sohel Shaikh" at bounding box center [189, 373] width 83 height 21
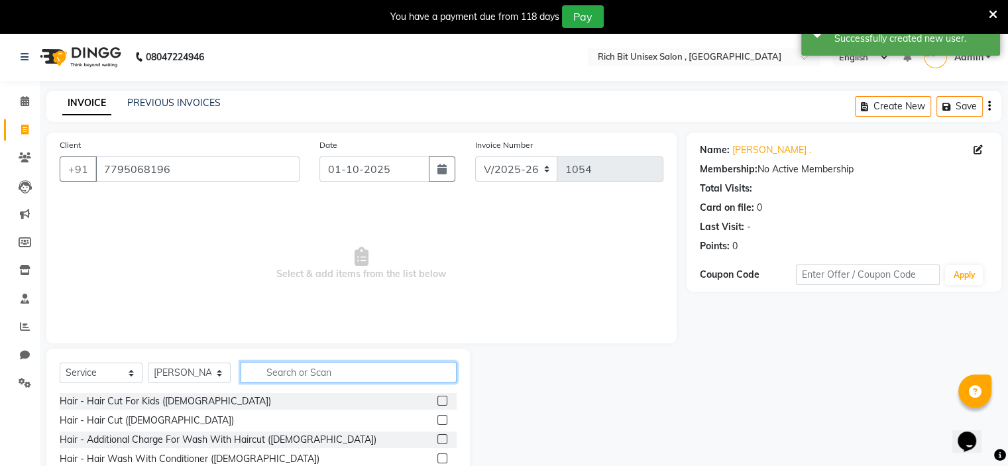
click at [300, 373] on input "text" at bounding box center [349, 372] width 216 height 21
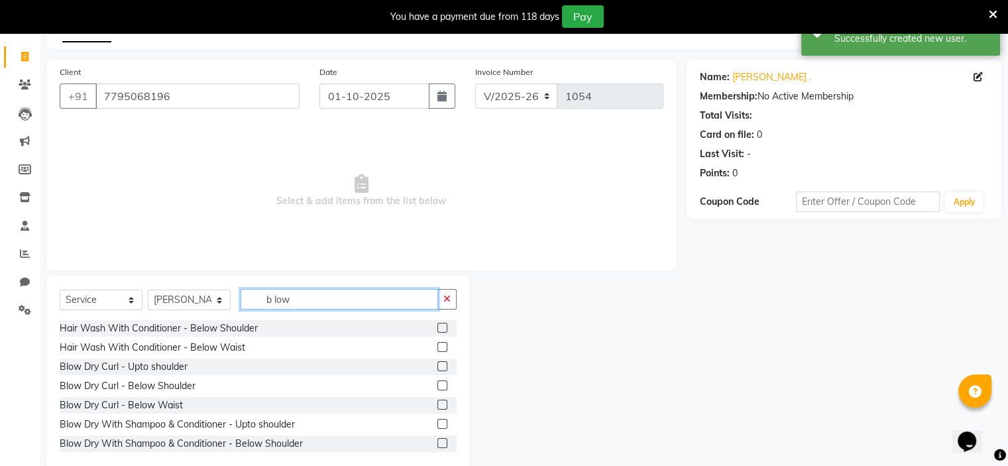
scroll to position [98, 0]
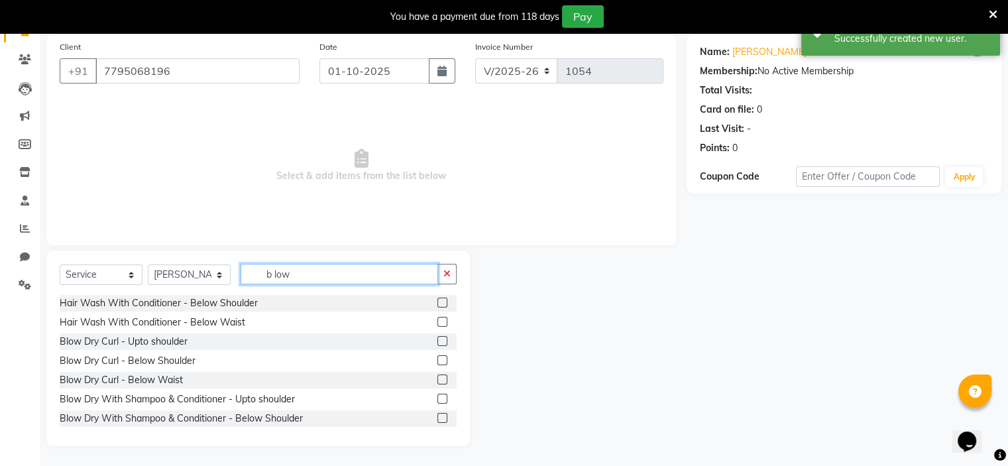
type input "b low"
click at [438, 363] on label at bounding box center [443, 360] width 10 height 10
click at [438, 363] on input "checkbox" at bounding box center [442, 361] width 9 height 9
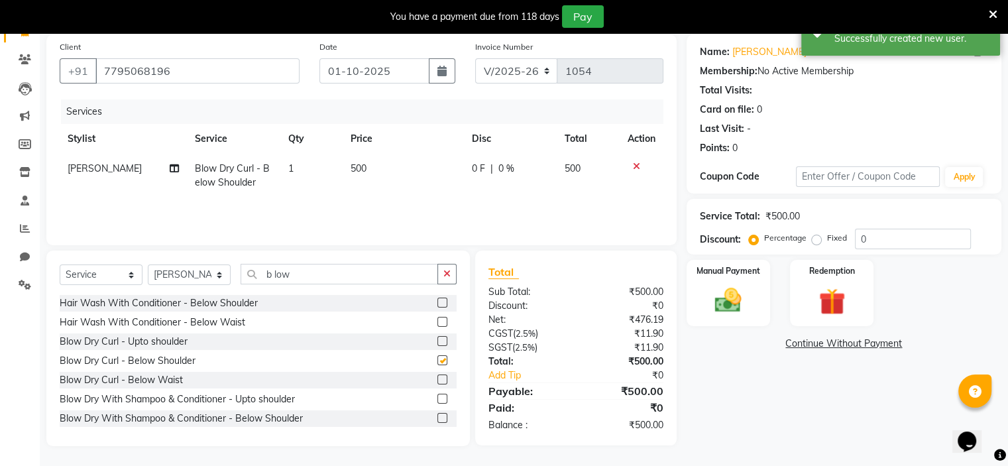
checkbox input "false"
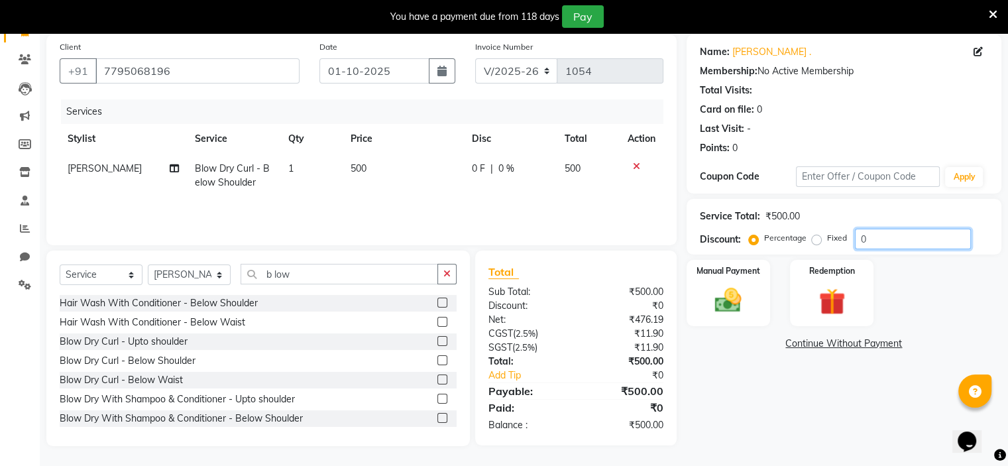
click at [901, 247] on input "0" at bounding box center [913, 239] width 116 height 21
type input "030"
click at [716, 287] on img at bounding box center [728, 301] width 44 height 32
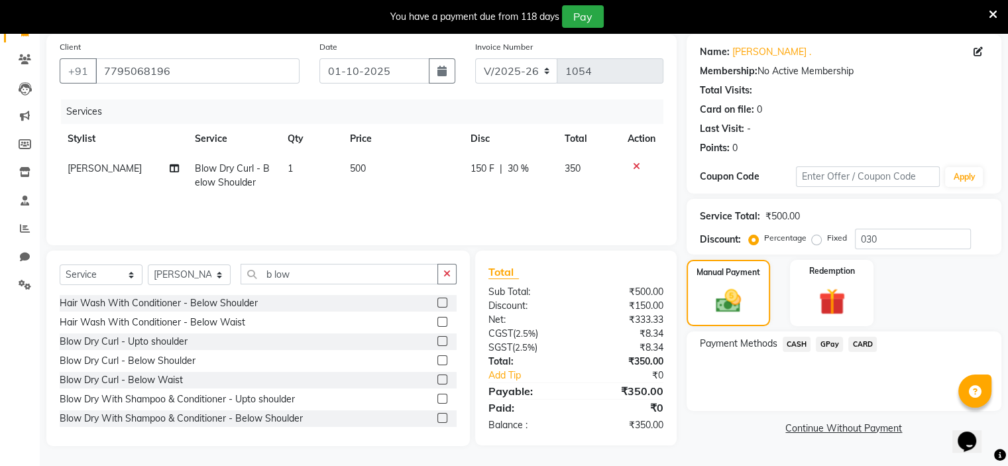
click at [826, 347] on span "GPay" at bounding box center [829, 344] width 27 height 15
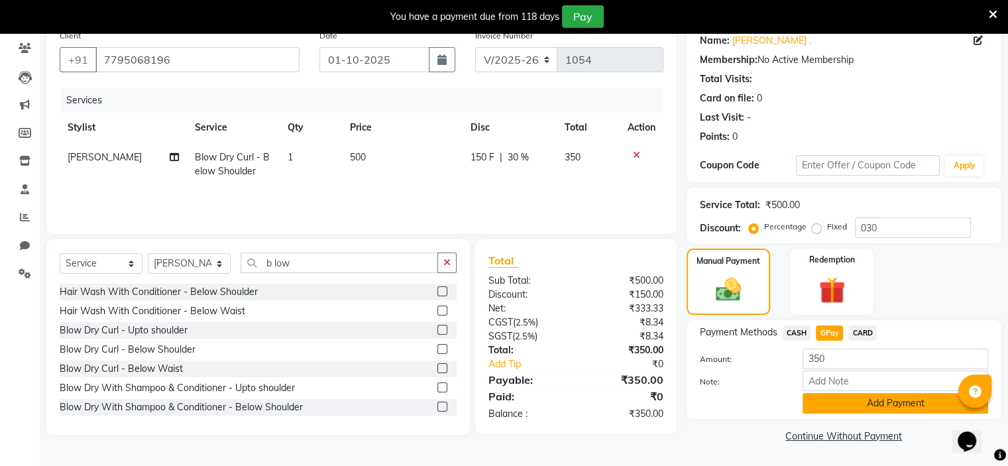
click at [870, 402] on button "Add Payment" at bounding box center [896, 403] width 186 height 21
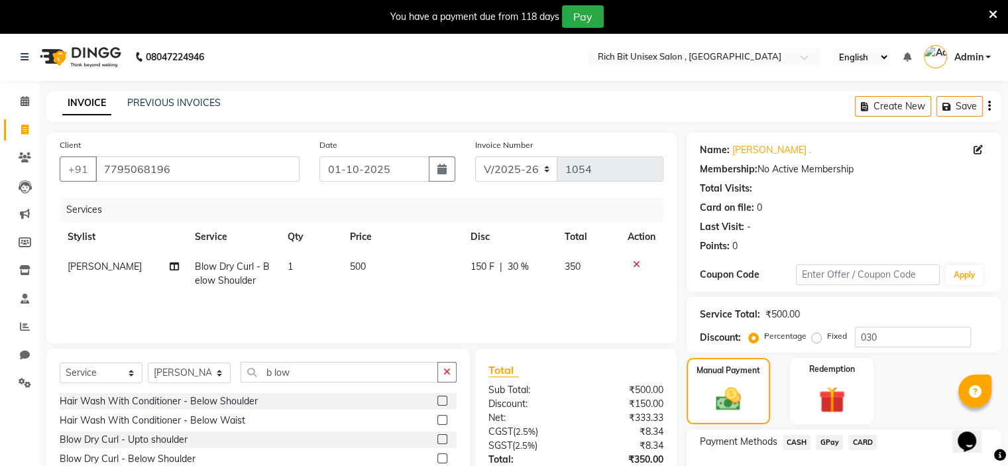
scroll to position [164, 0]
